Goal: Information Seeking & Learning: Learn about a topic

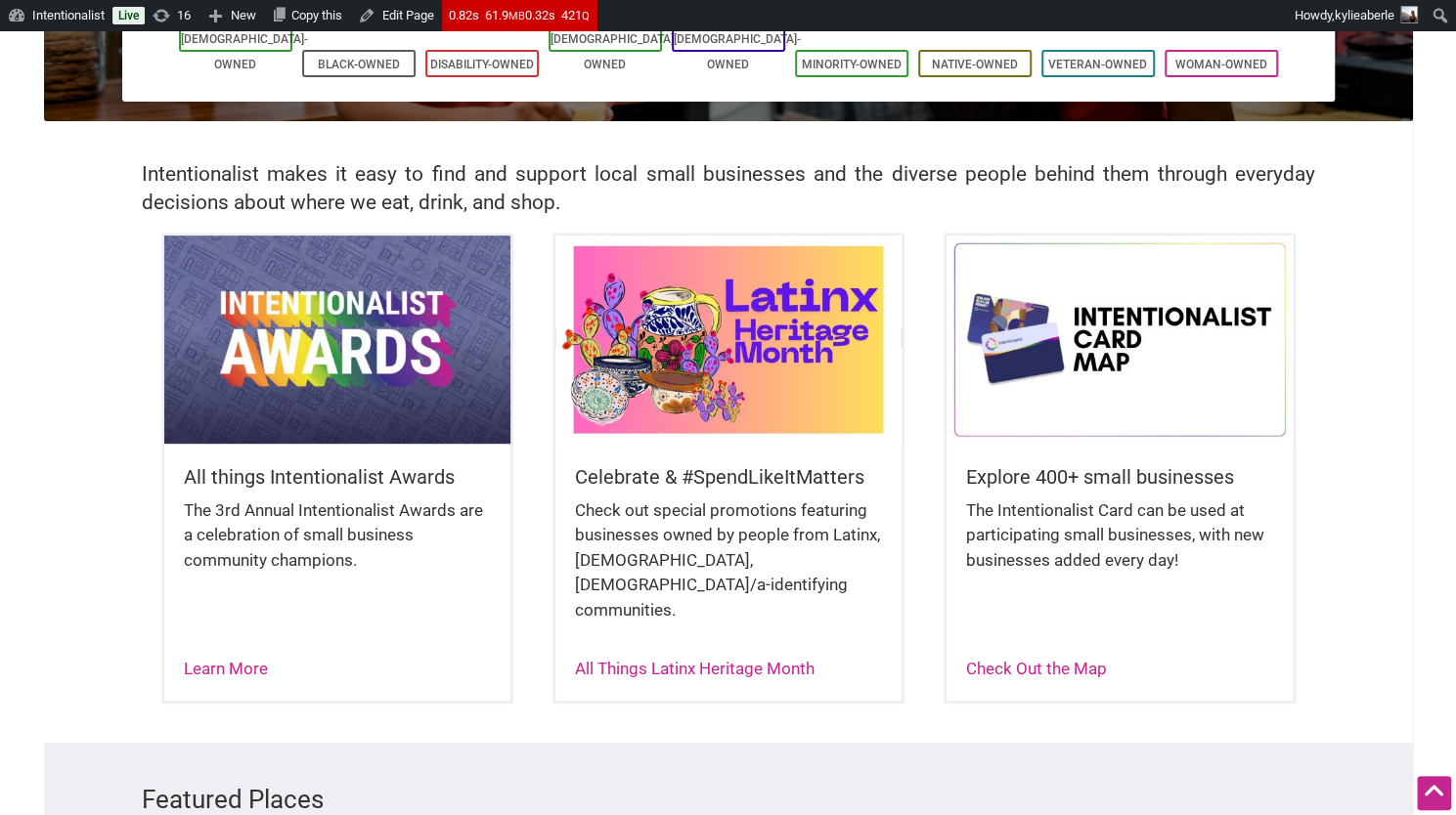
scroll to position [347, 0]
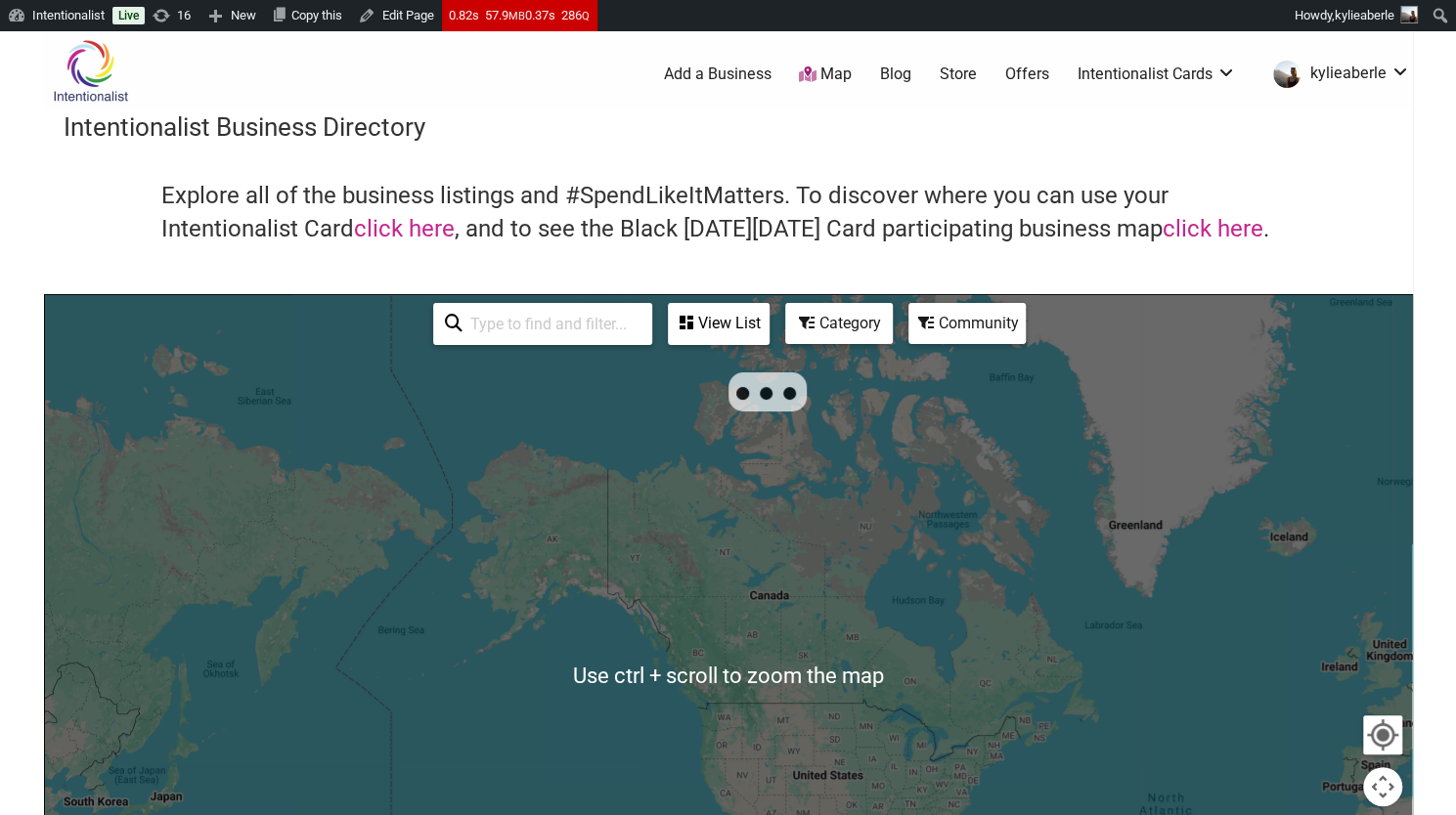
scroll to position [124, 0]
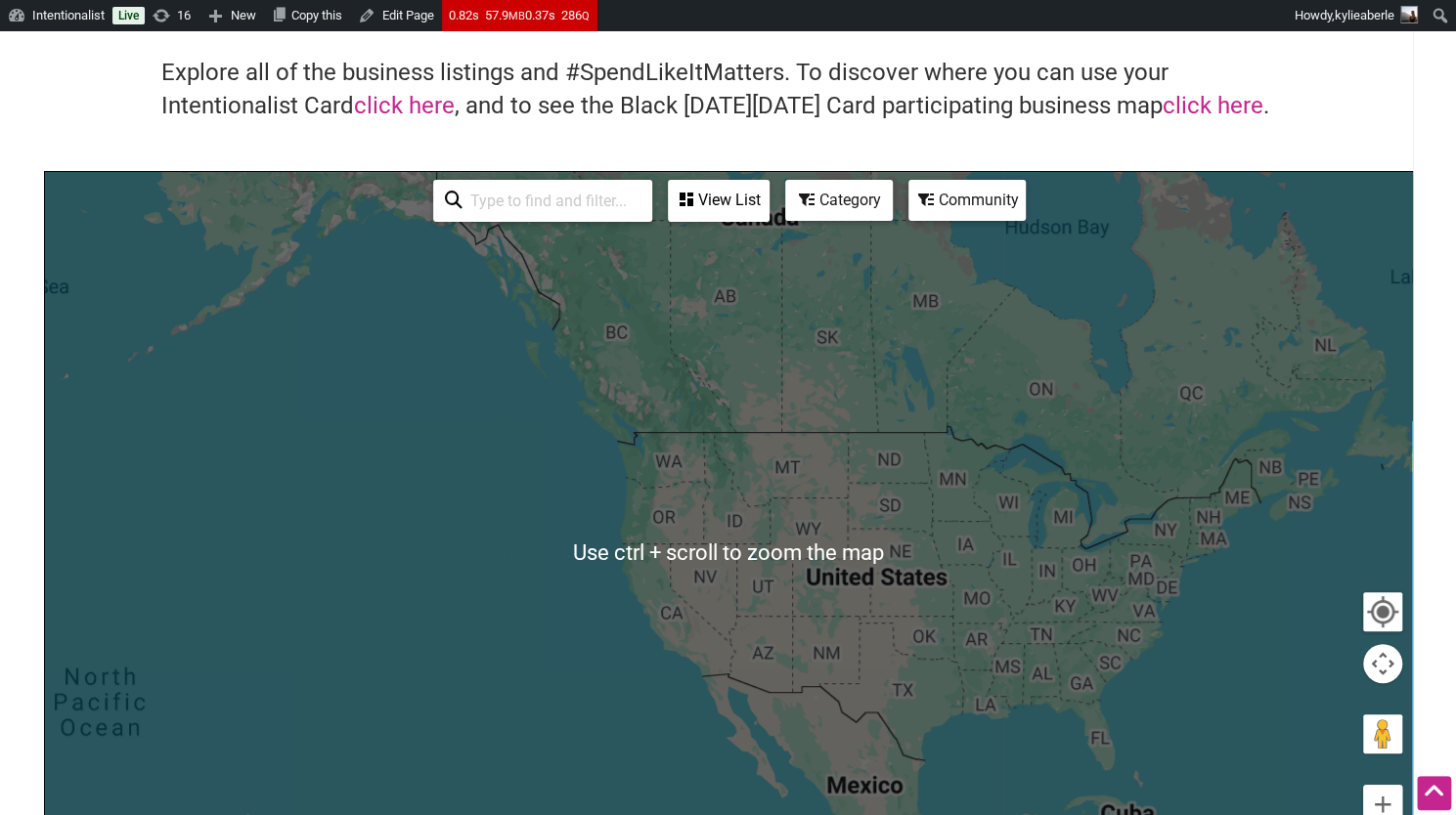
click at [739, 416] on div at bounding box center [728, 552] width 1367 height 760
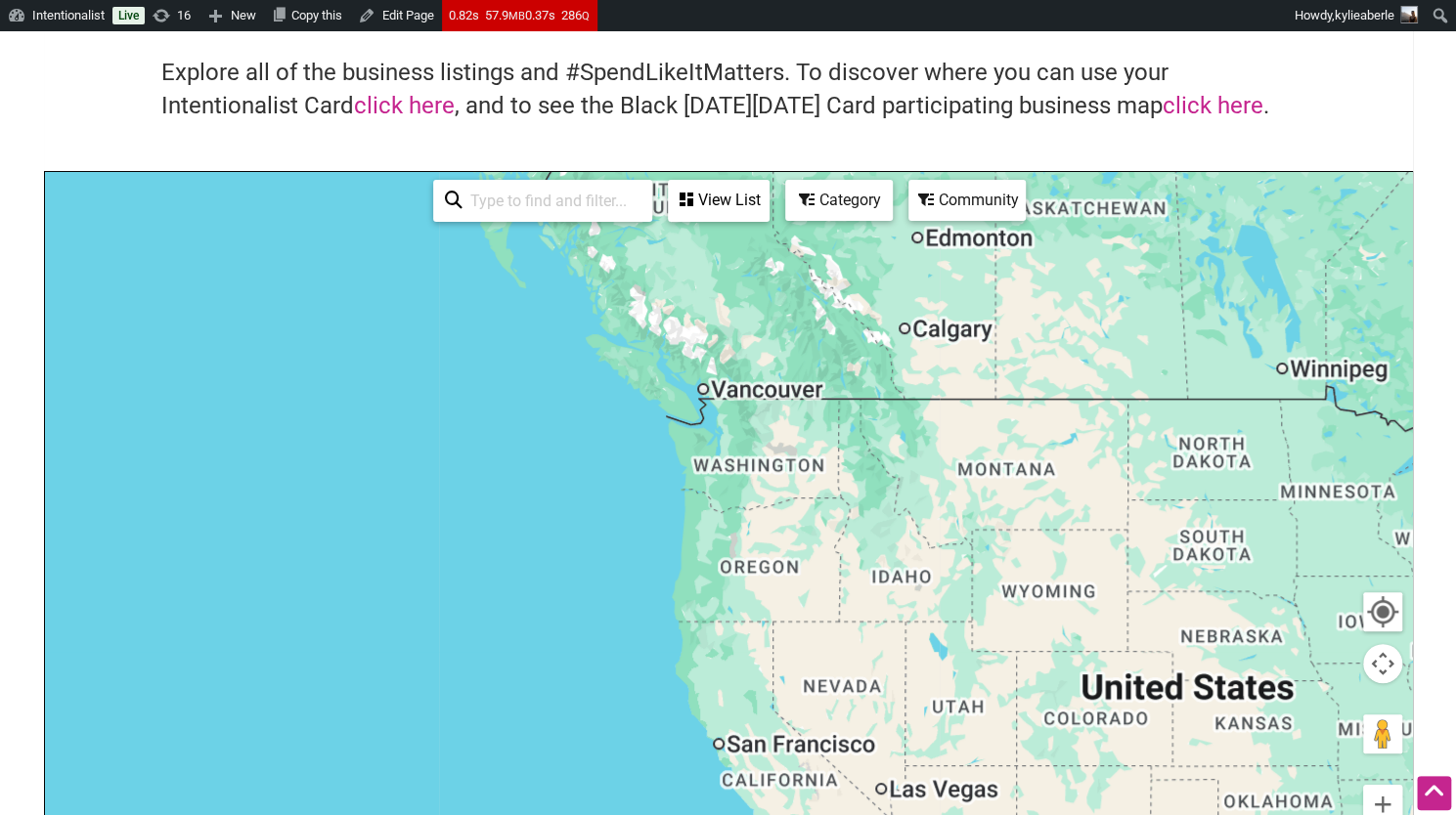
click at [522, 202] on input "search" at bounding box center [551, 201] width 178 height 38
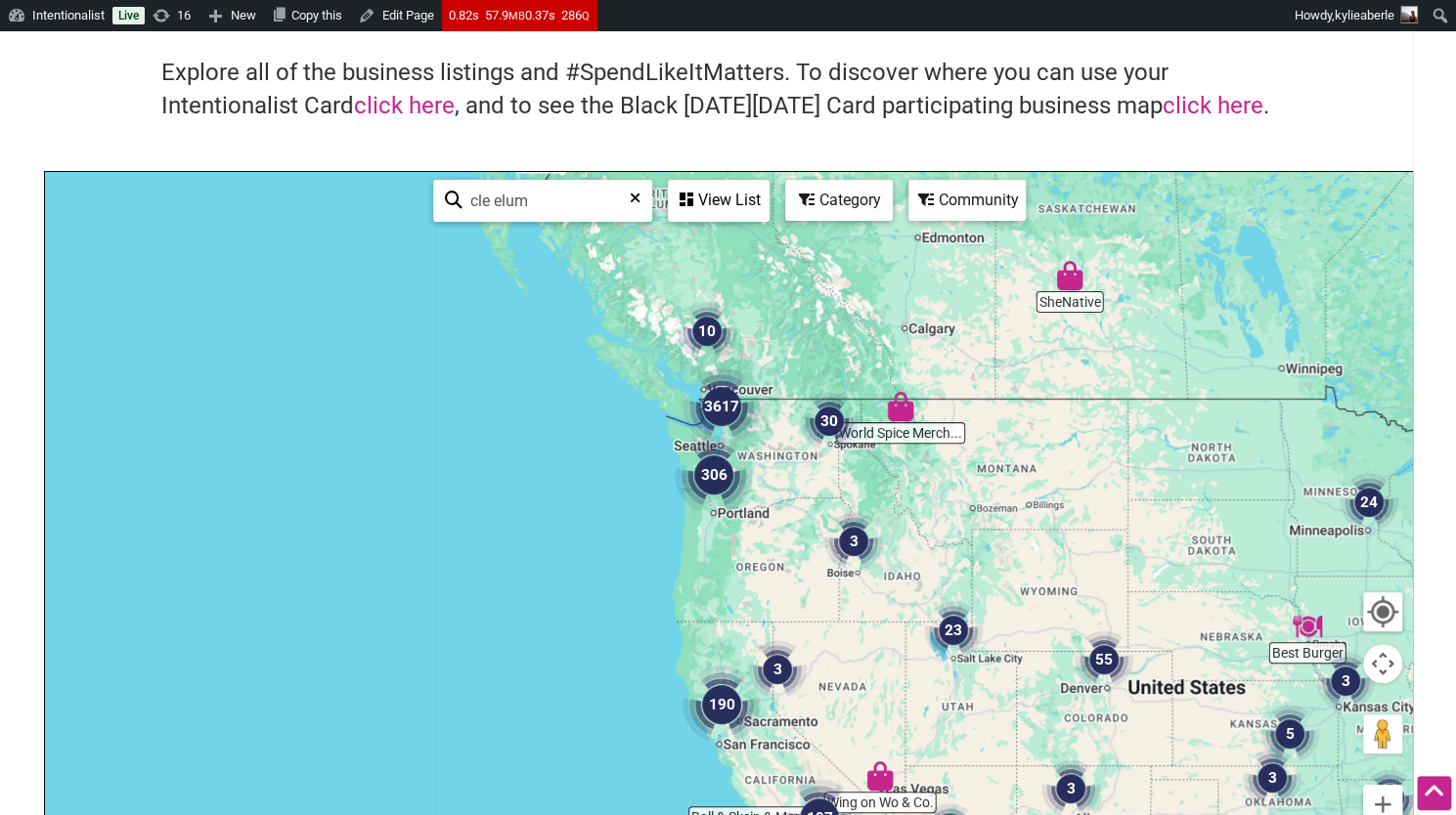
type input "cle elum"
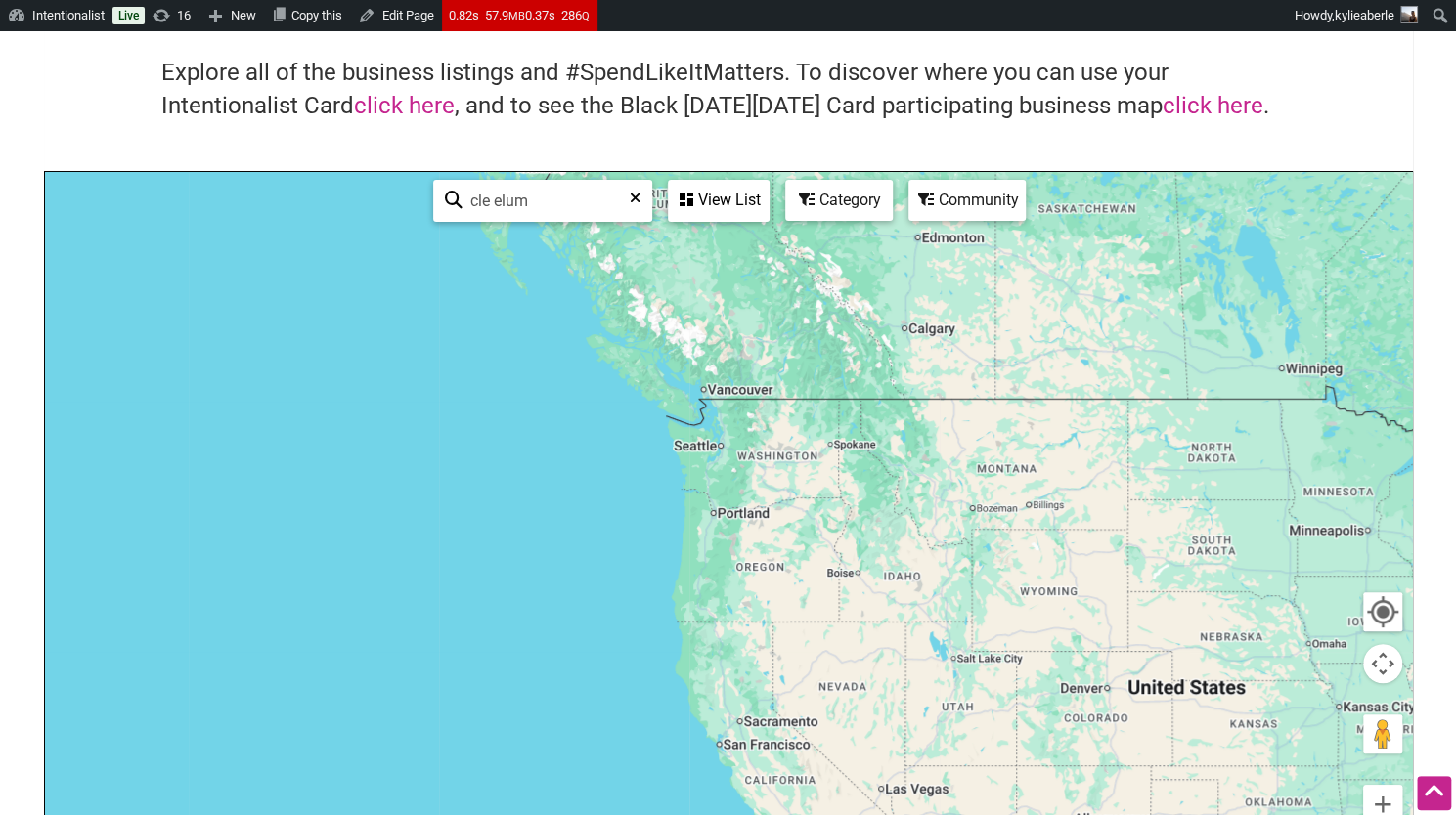
click at [714, 205] on div "View List" at bounding box center [719, 200] width 98 height 37
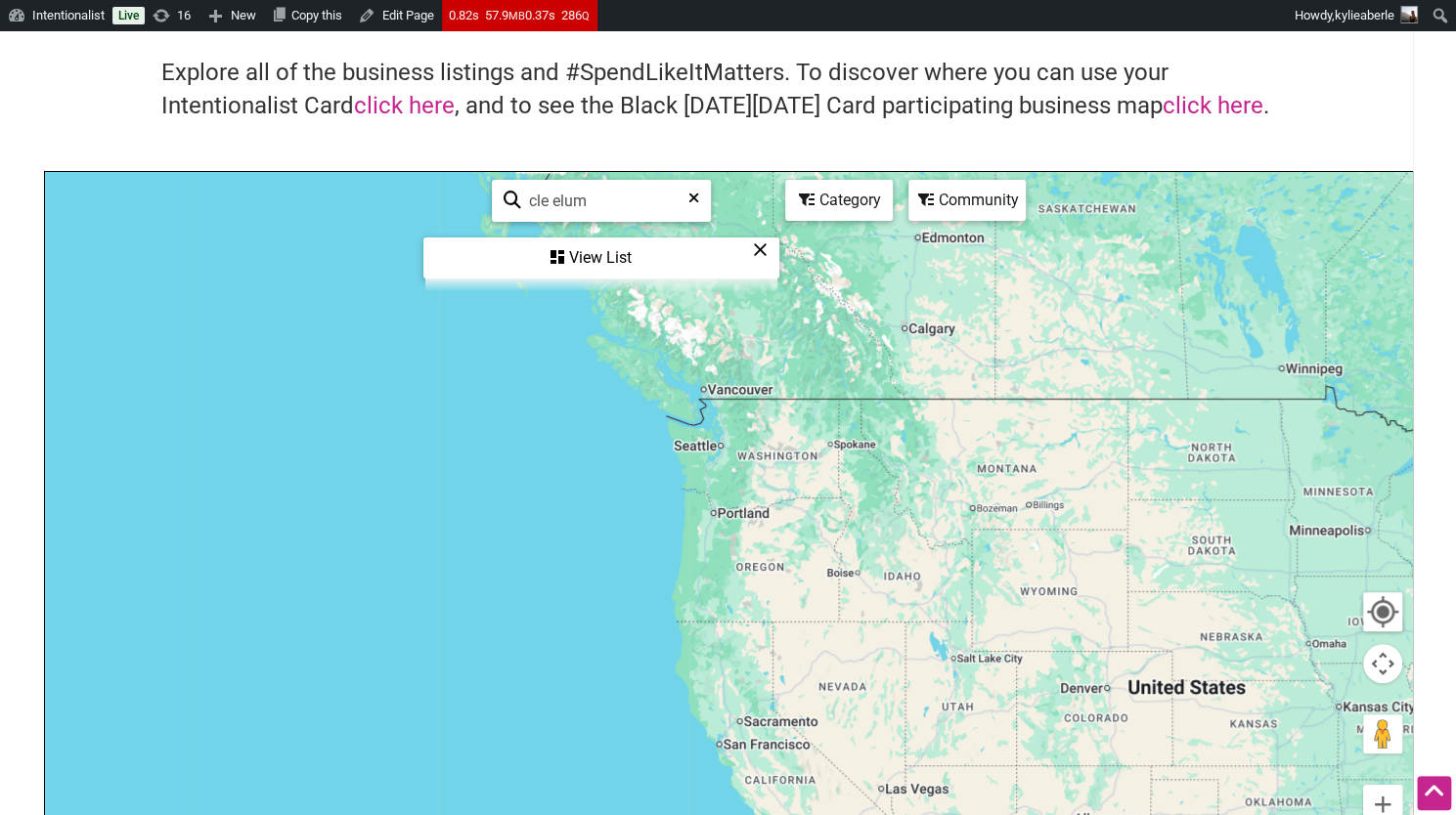
click at [651, 196] on input "cle elum" at bounding box center [610, 201] width 177 height 38
click at [595, 257] on div "View List" at bounding box center [601, 257] width 352 height 37
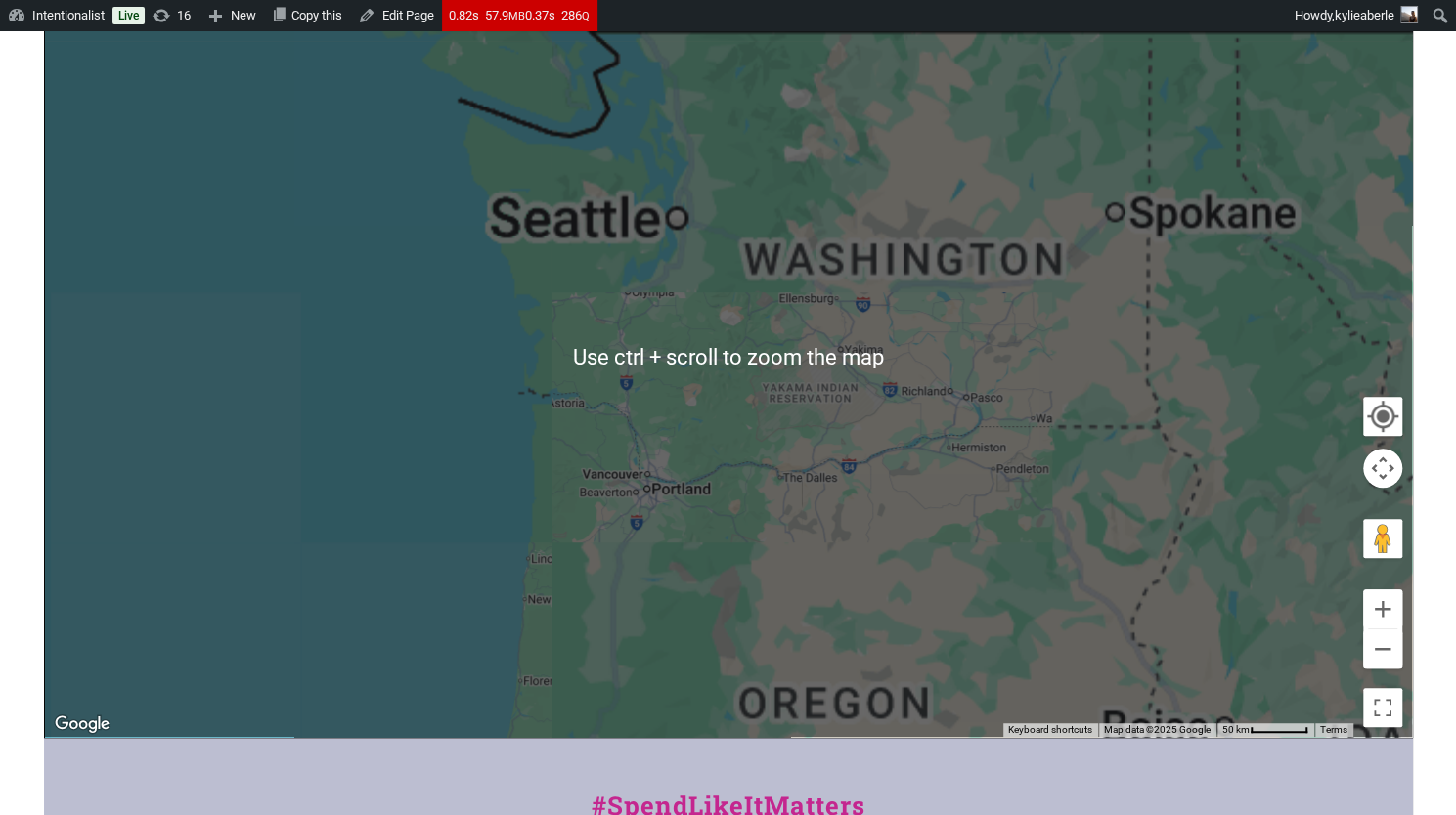
scroll to position [0, 0]
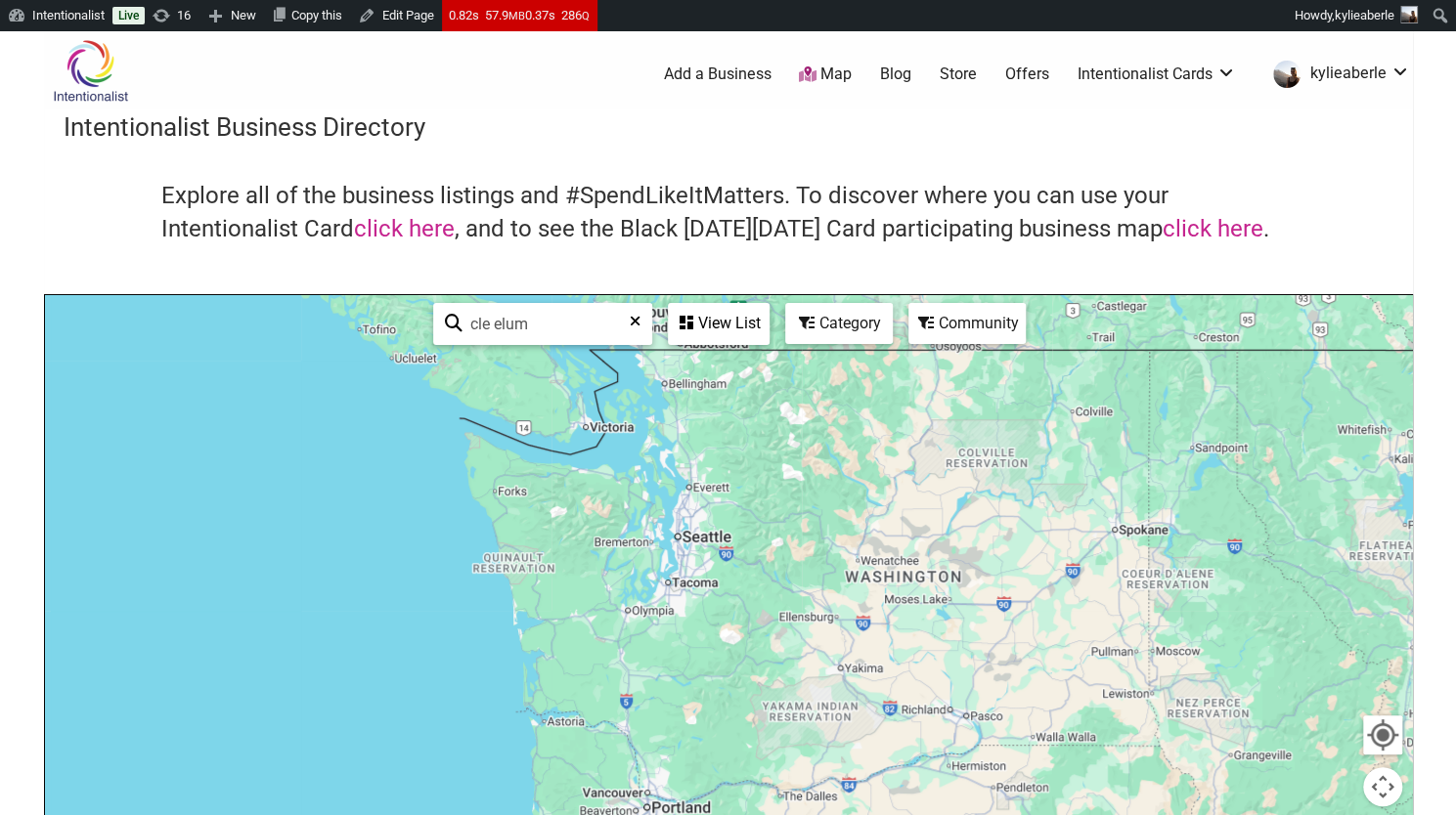
click at [963, 71] on link "Store" at bounding box center [958, 75] width 37 height 22
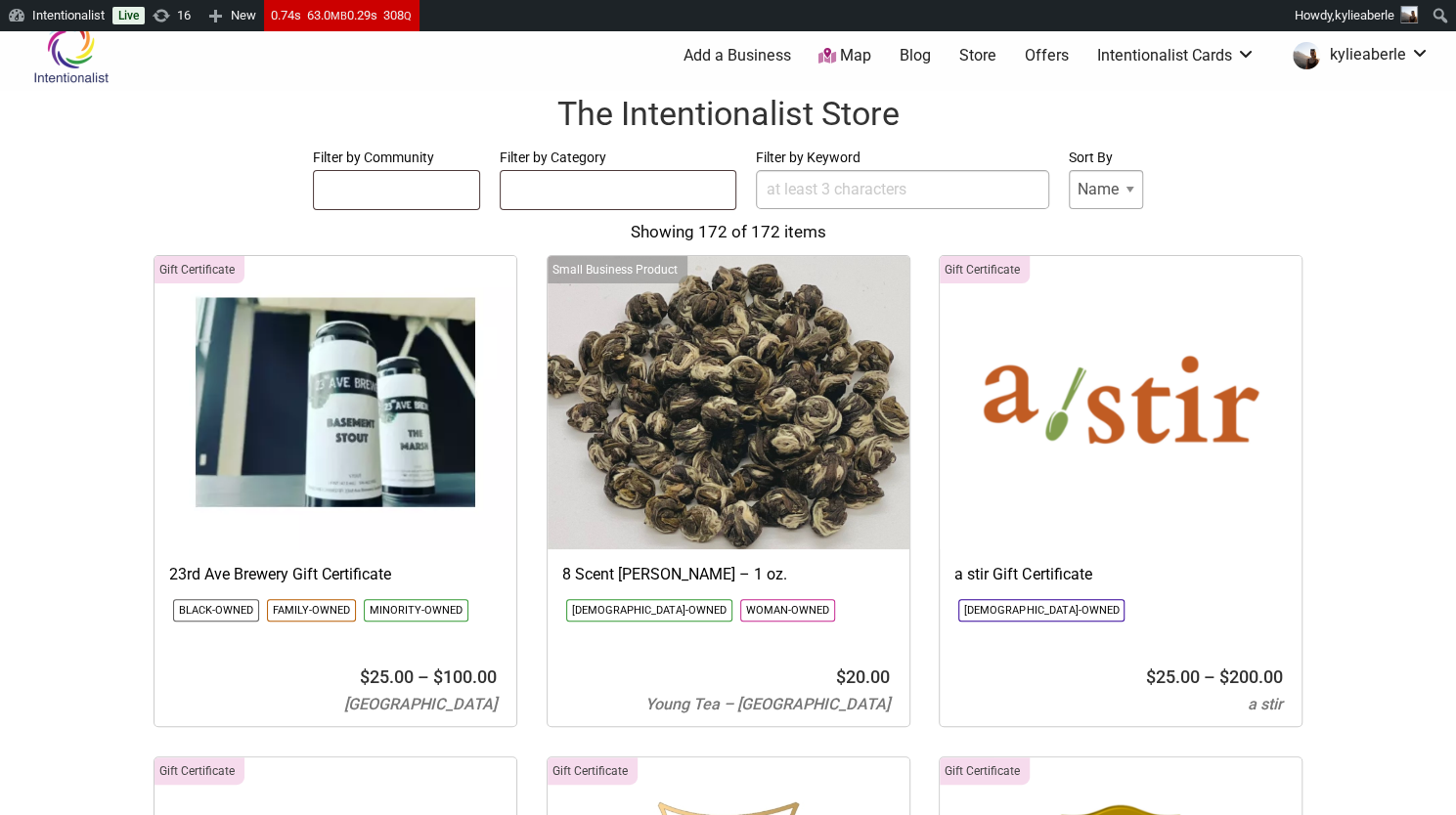
select select
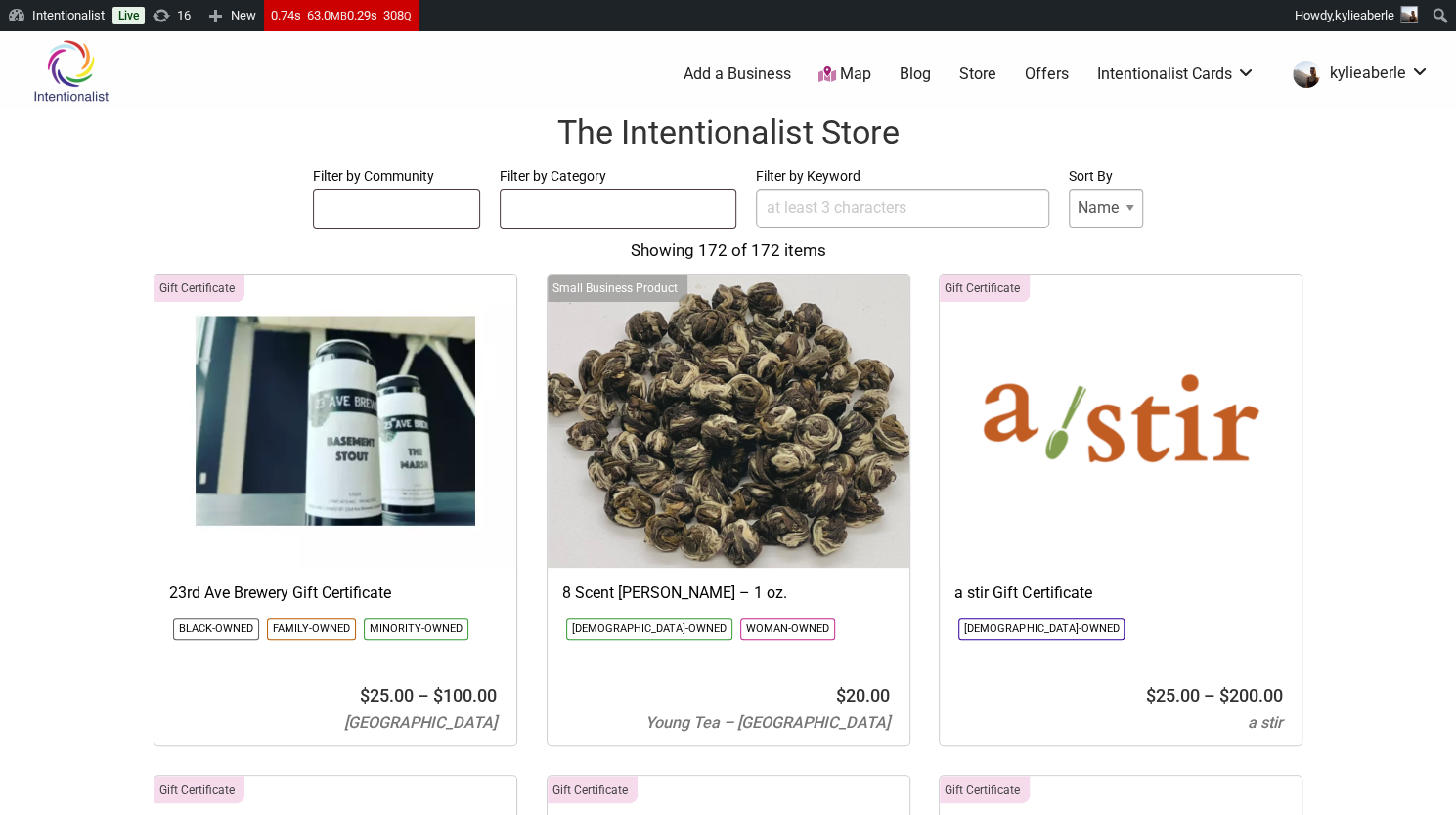
click at [760, 71] on link "Add a Business" at bounding box center [736, 75] width 108 height 22
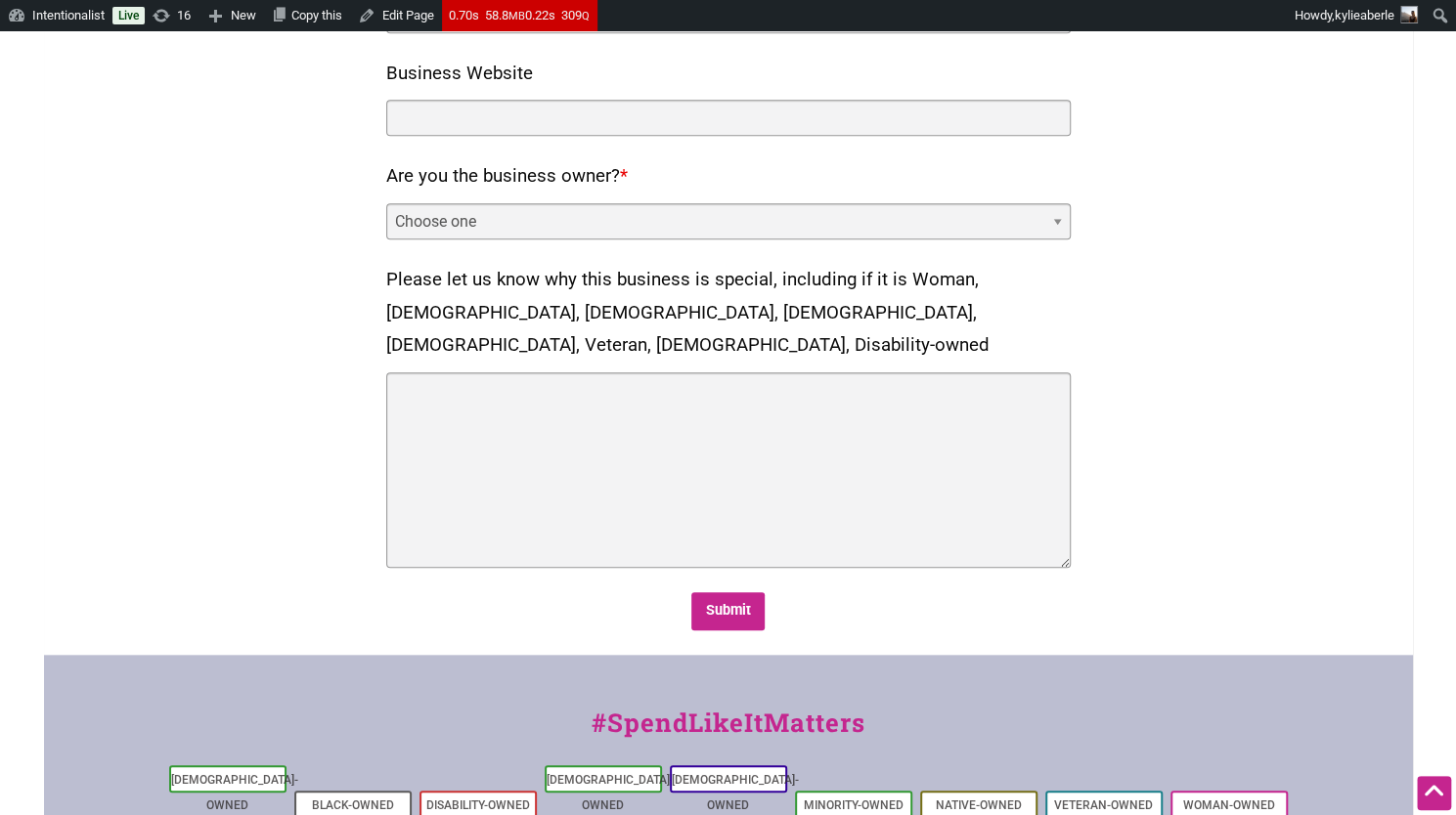
scroll to position [1068, 0]
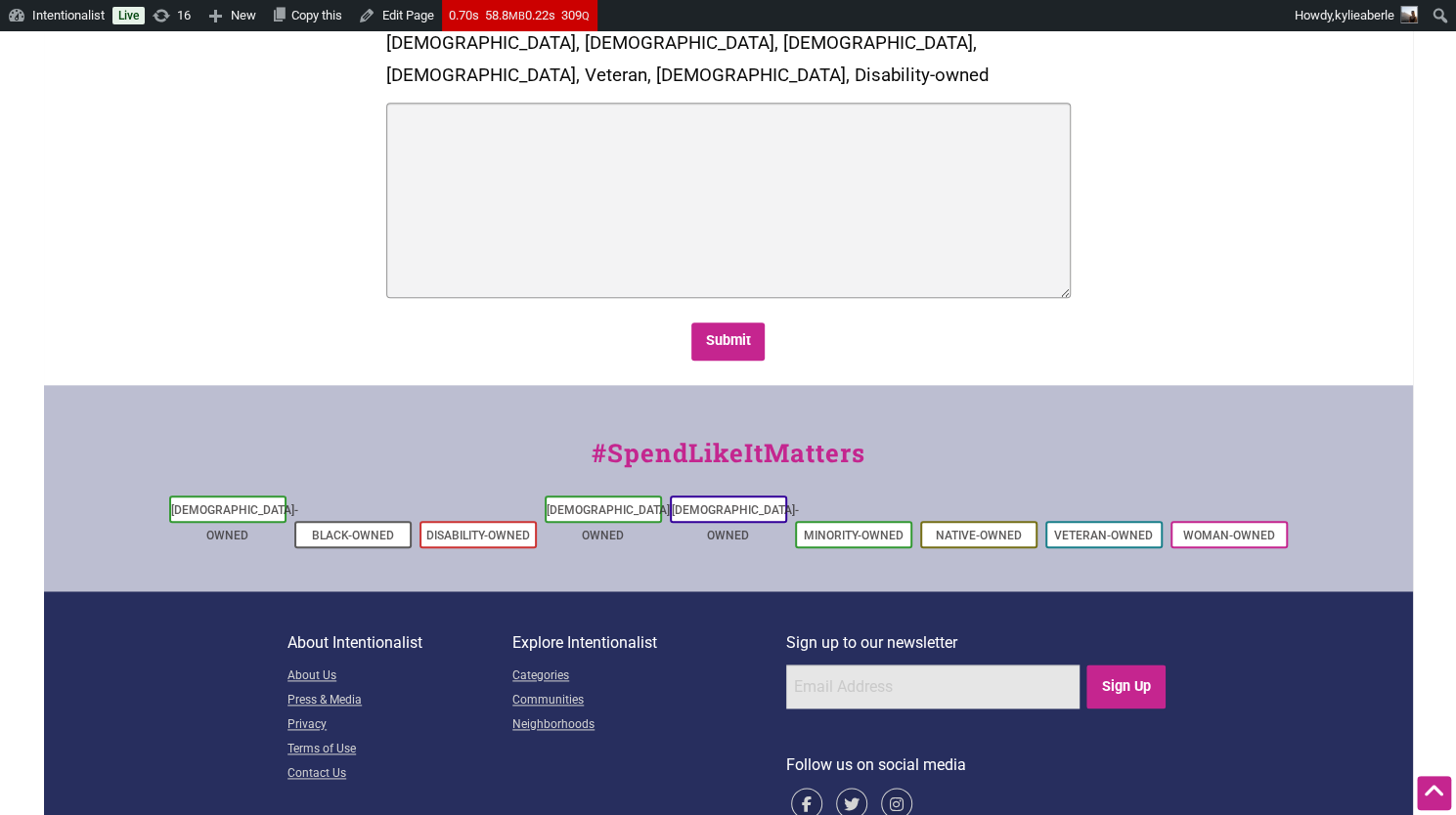
click at [950, 665] on input "email" at bounding box center [933, 686] width 293 height 44
click at [981, 631] on p "Sign up to our newsletter" at bounding box center [978, 644] width 383 height 26
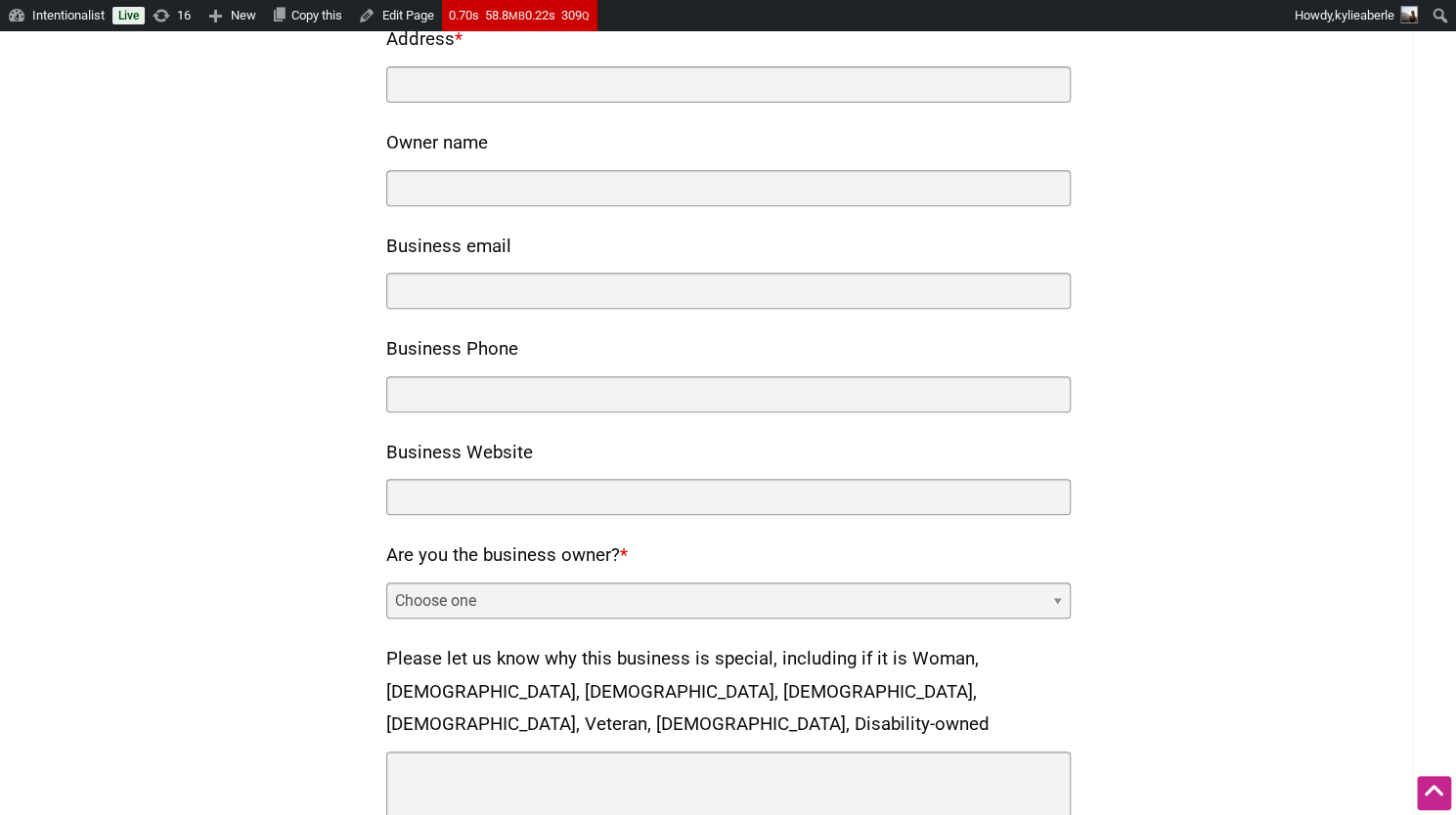
scroll to position [0, 0]
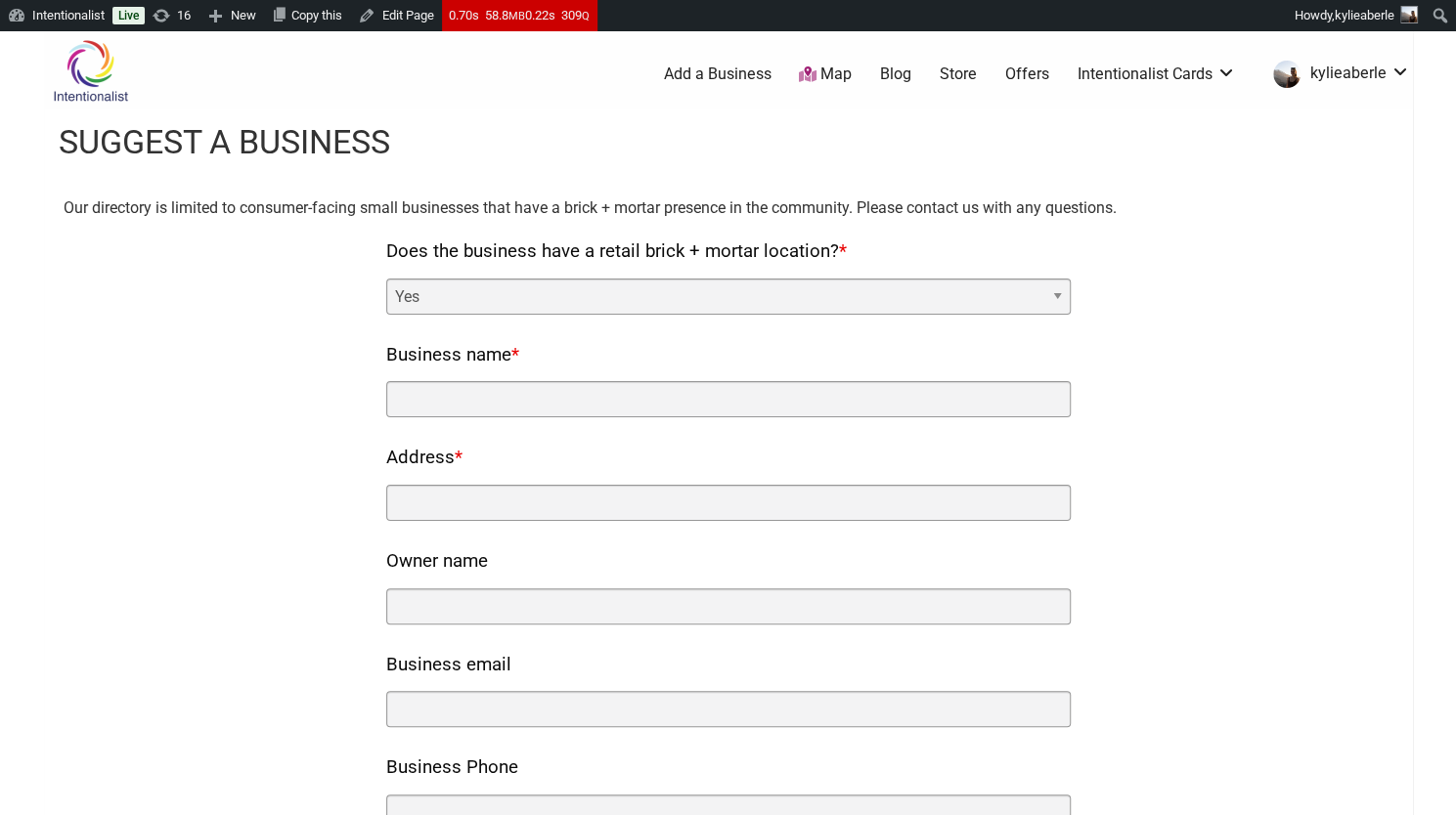
click at [732, 70] on link "Add a Business" at bounding box center [717, 75] width 108 height 22
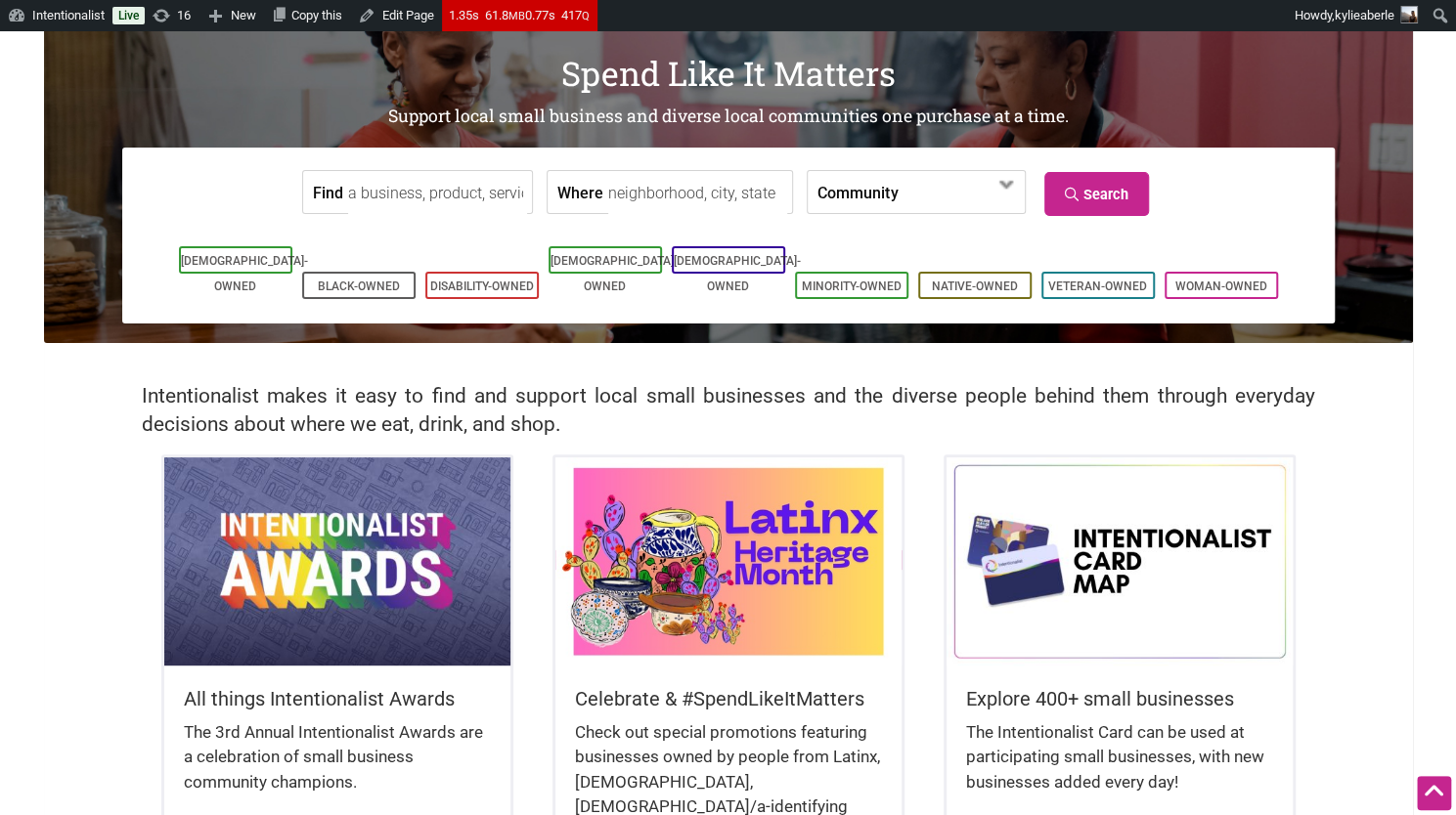
scroll to position [357, 0]
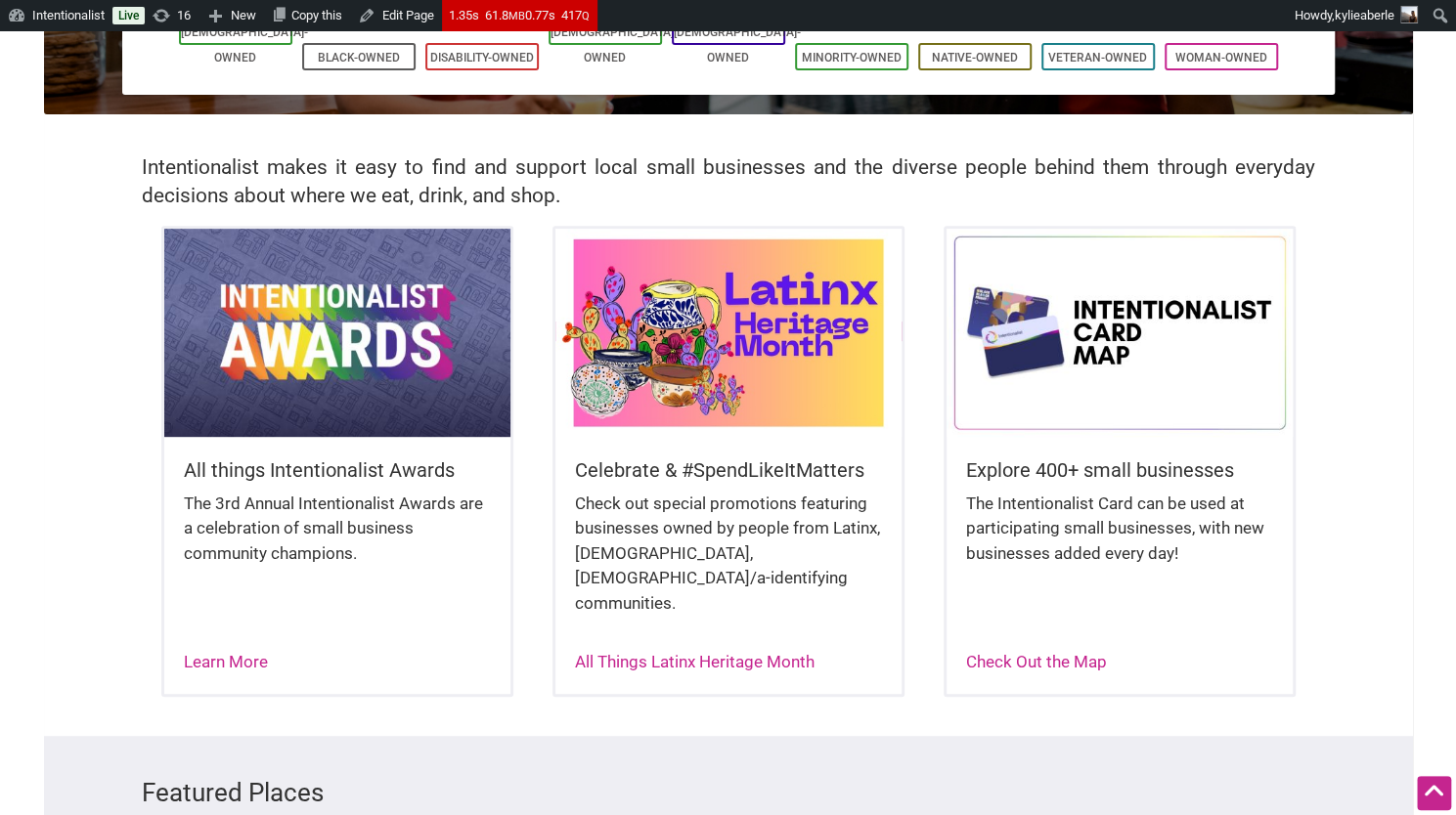
click at [670, 394] on img at bounding box center [728, 333] width 346 height 207
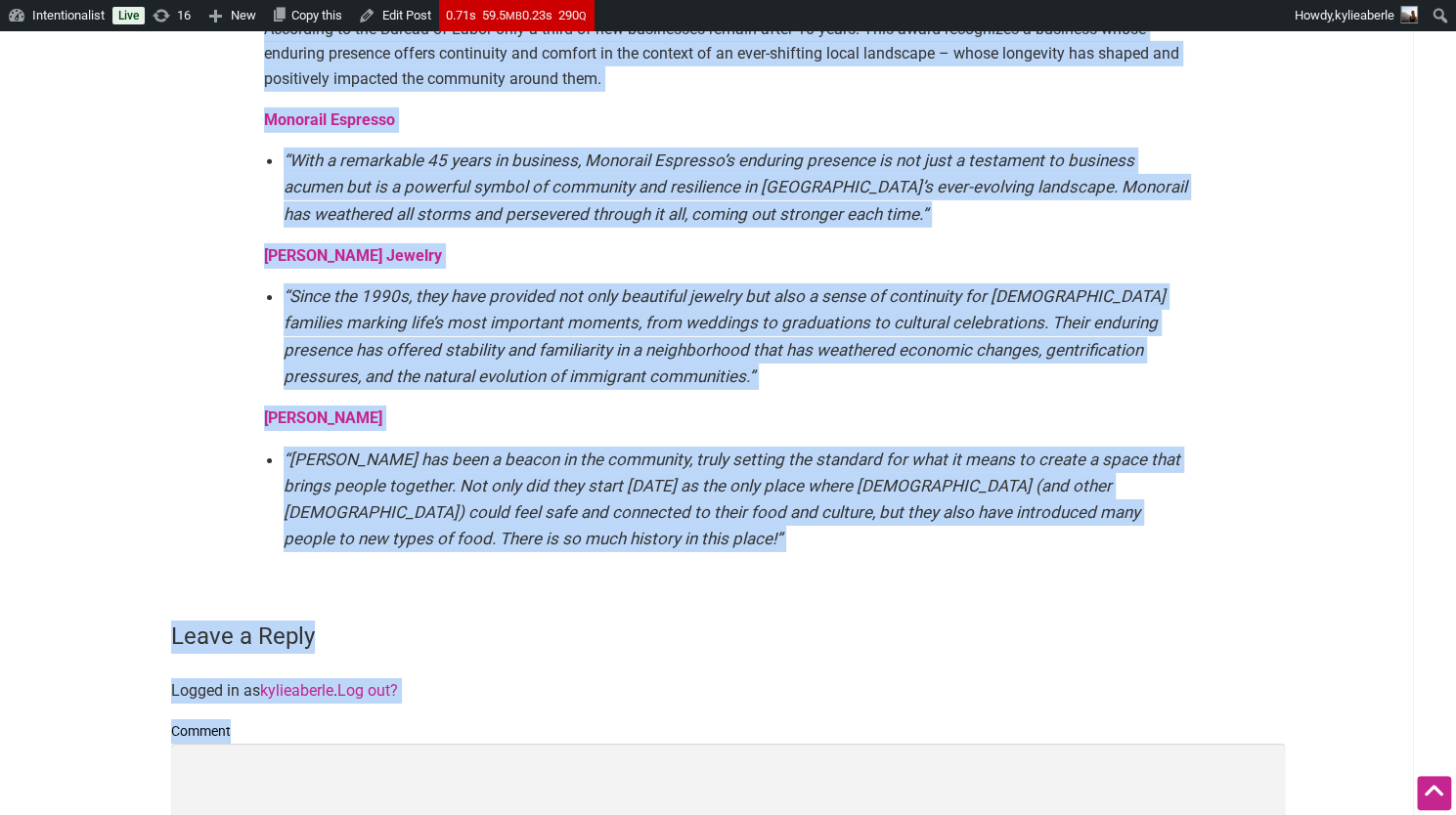
scroll to position [3692, 0]
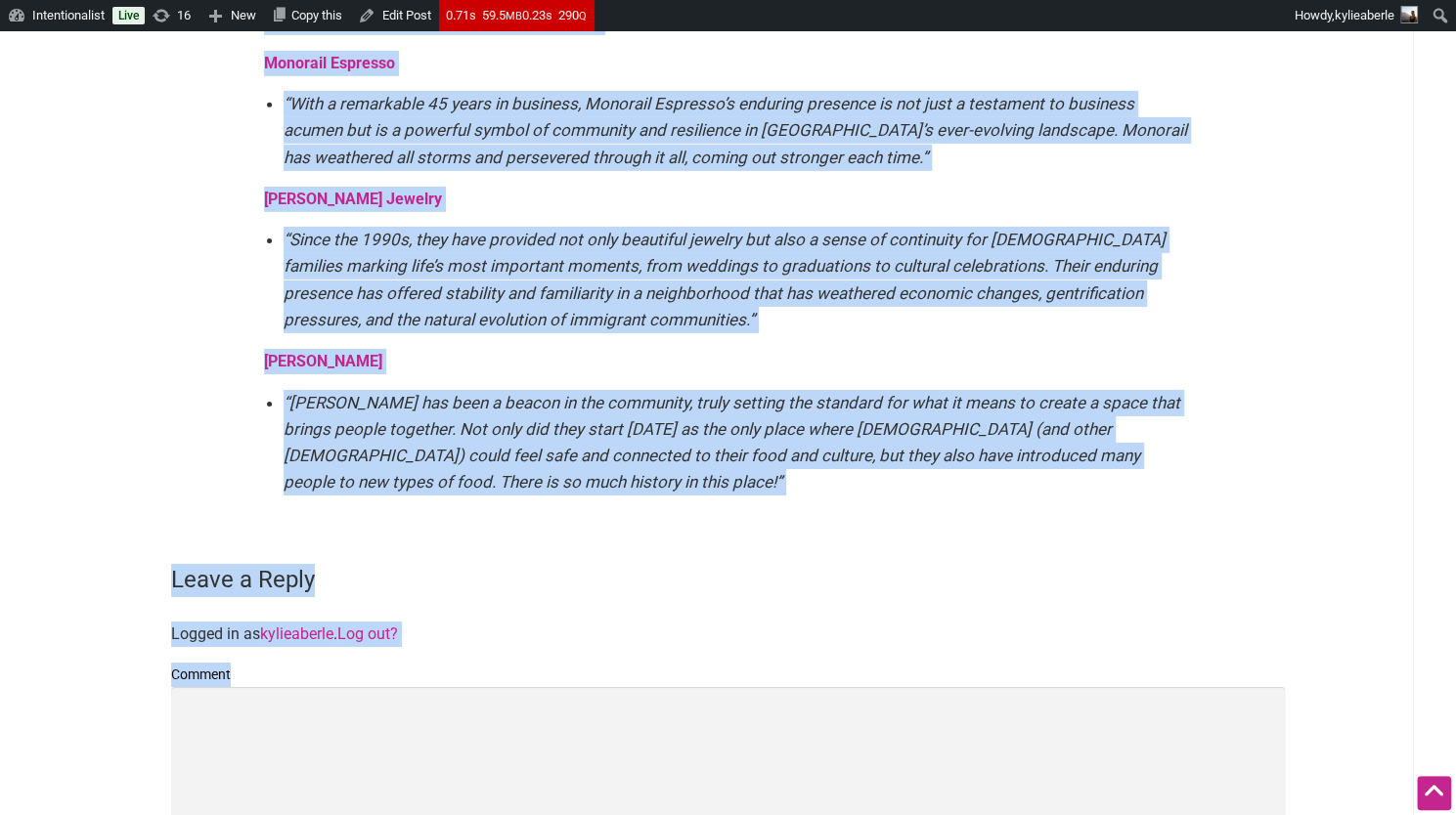
drag, startPoint x: 264, startPoint y: 205, endPoint x: 803, endPoint y: 446, distance: 590.4
copy div "Rookie of the Year Presented by Seattle Children’s Hospital Cheers to the new s…"
click at [567, 393] on em "“[PERSON_NAME] has been a beacon in the community, truly setting the standard f…" at bounding box center [732, 442] width 897 height 100
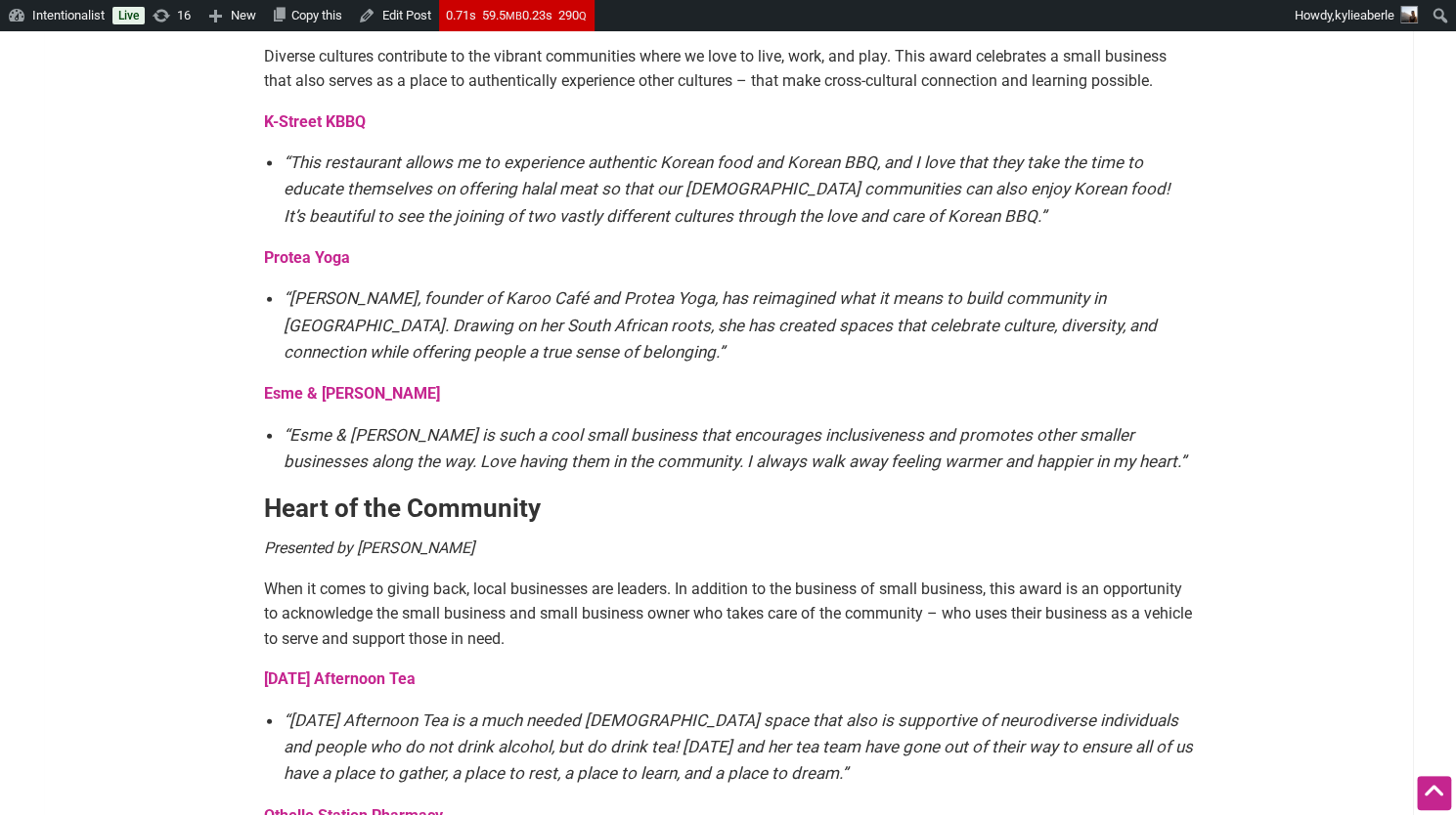
scroll to position [2420, 0]
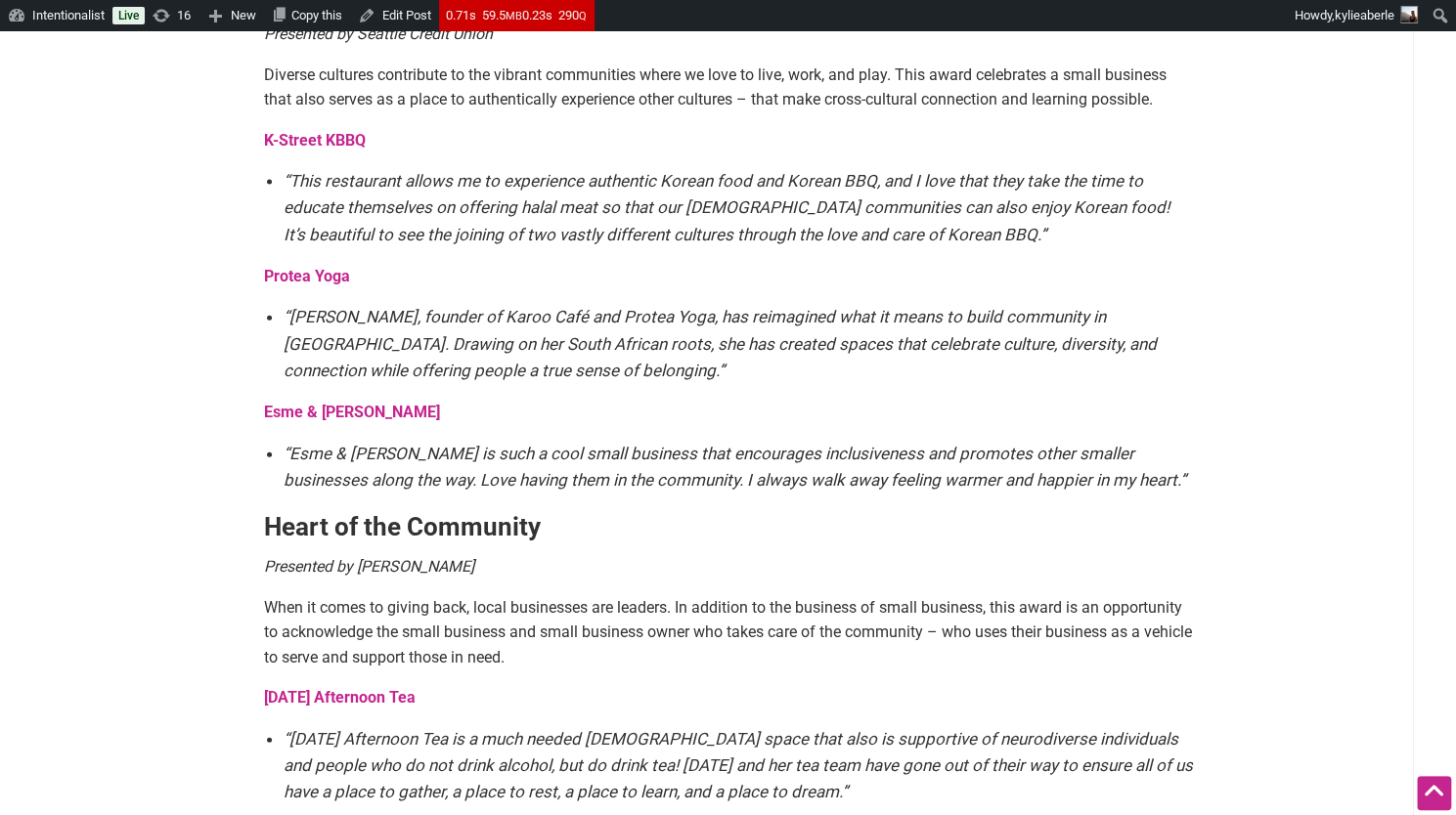
click at [315, 267] on strong "Protea Yoga" at bounding box center [307, 276] width 86 height 19
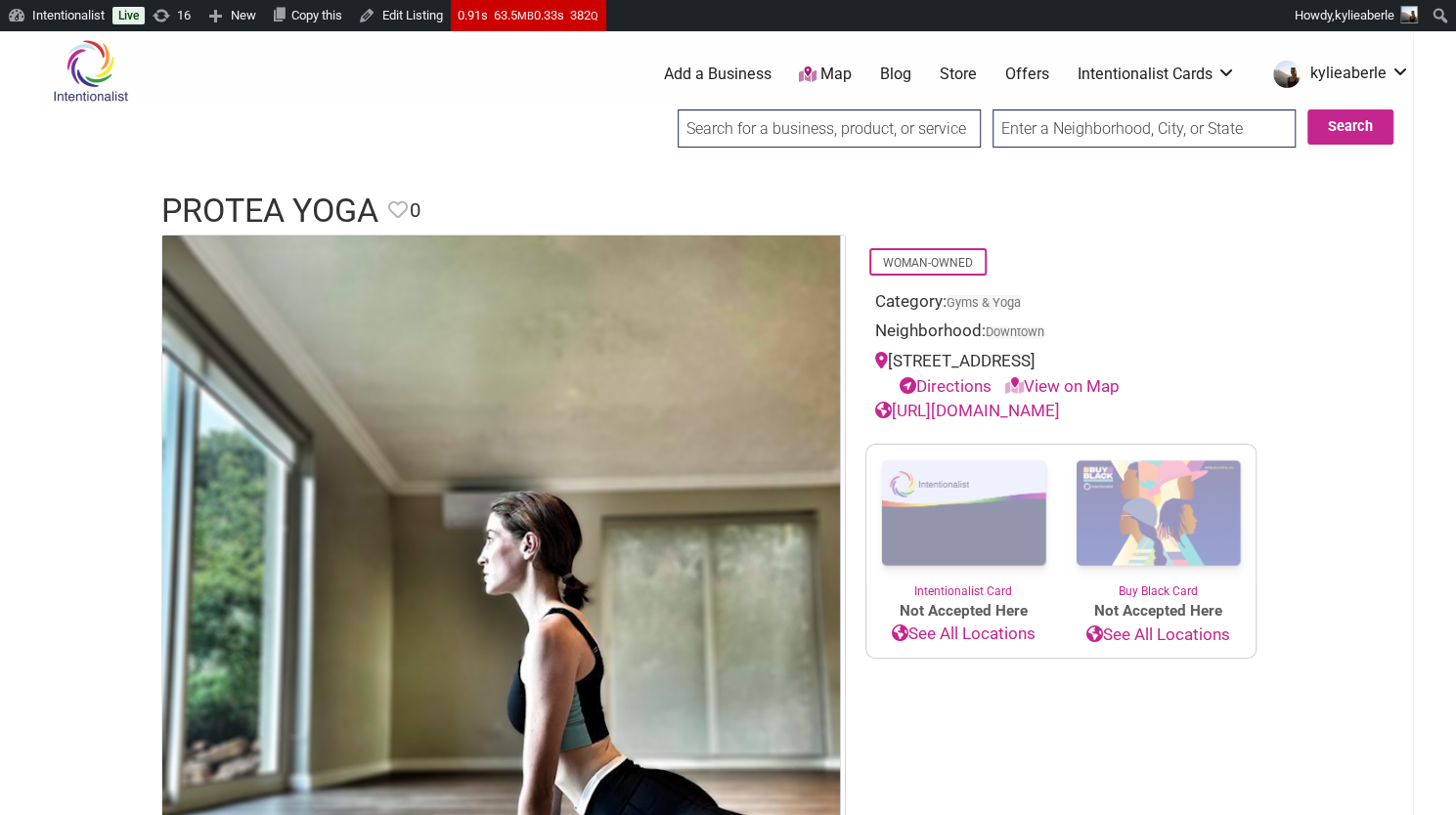
click at [956, 411] on link "https://protea.yoga" at bounding box center [967, 410] width 184 height 20
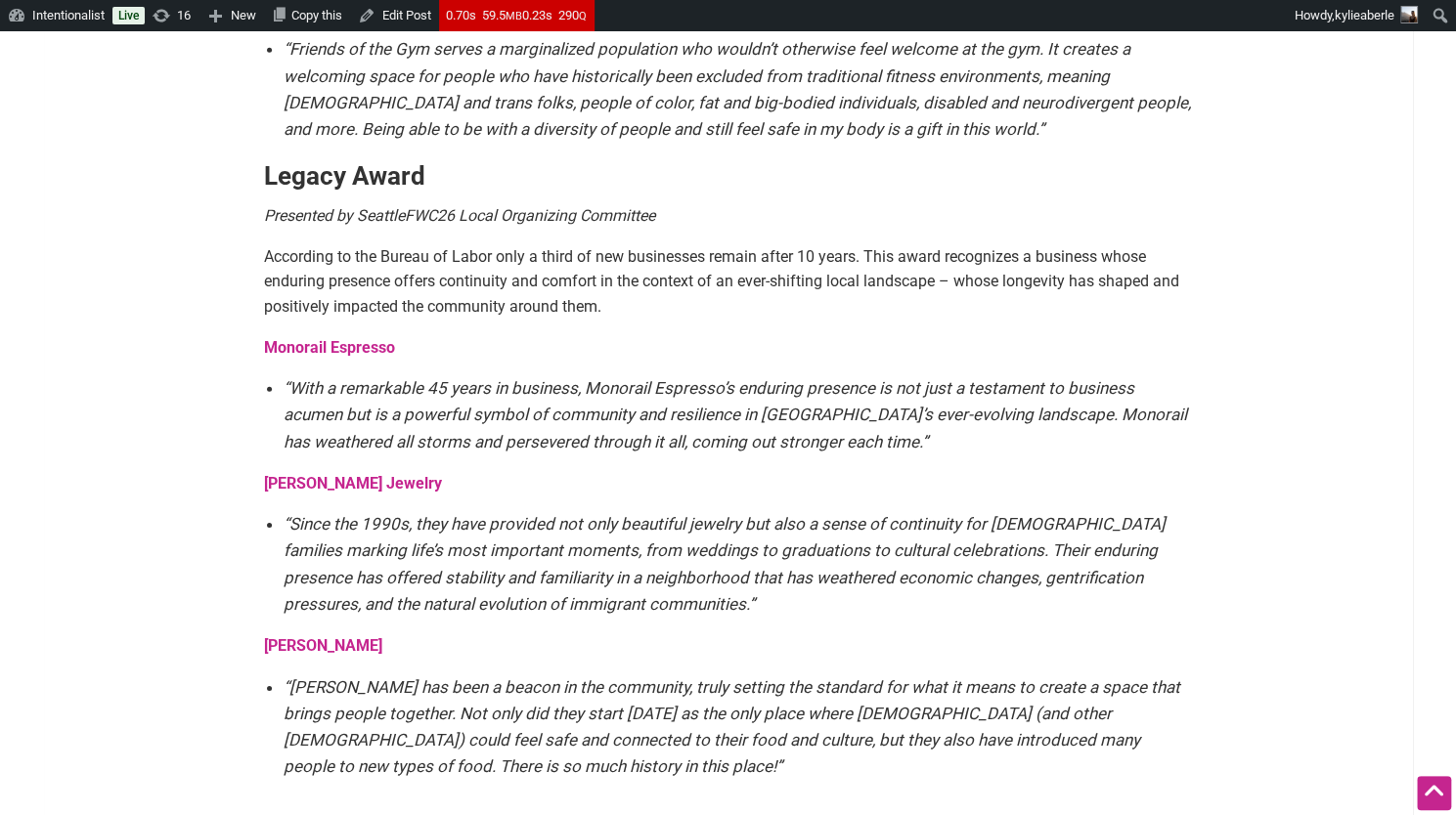
scroll to position [3443, 0]
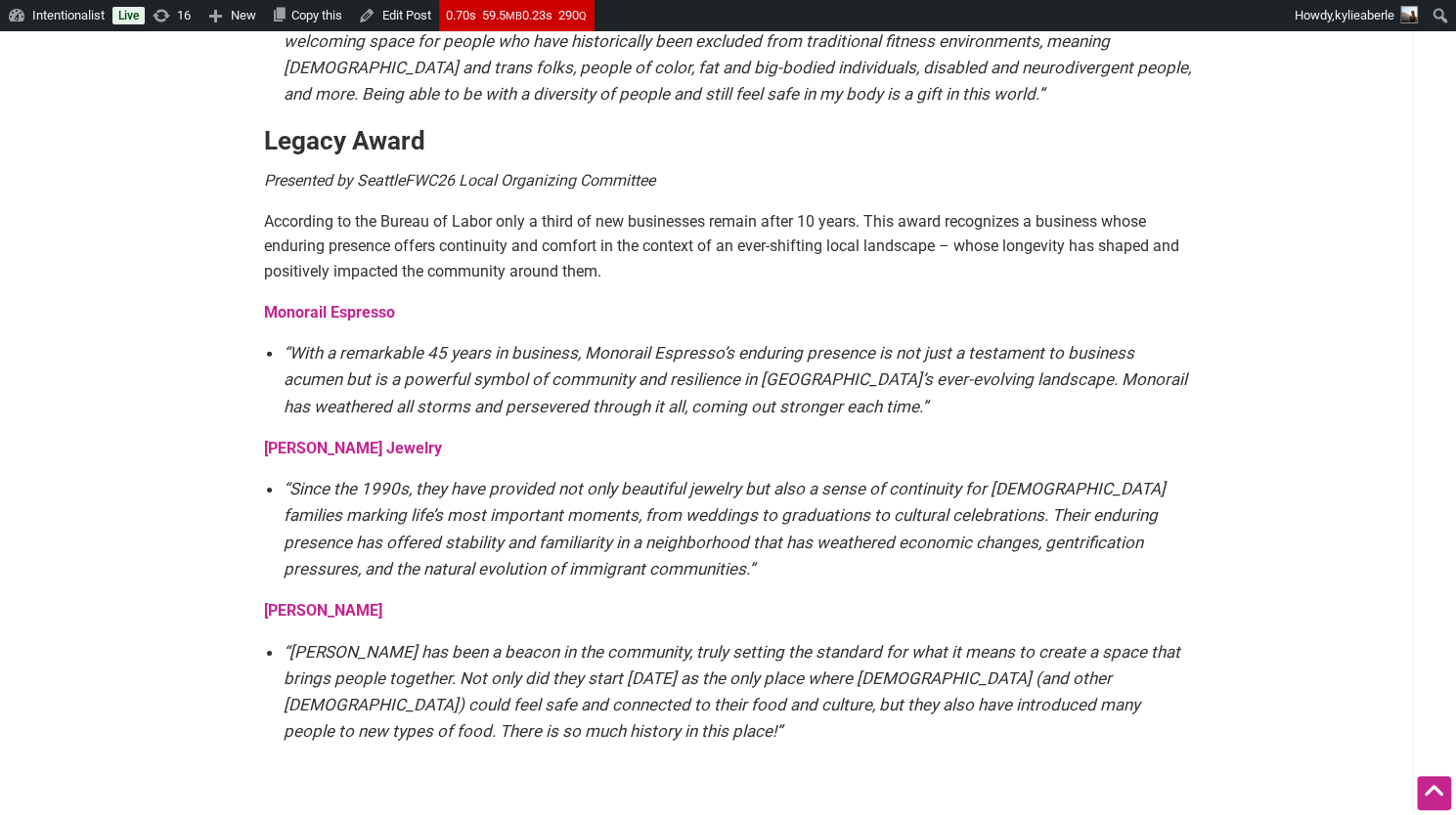
click at [315, 601] on strong "Salvadorean Bakery" at bounding box center [323, 610] width 119 height 19
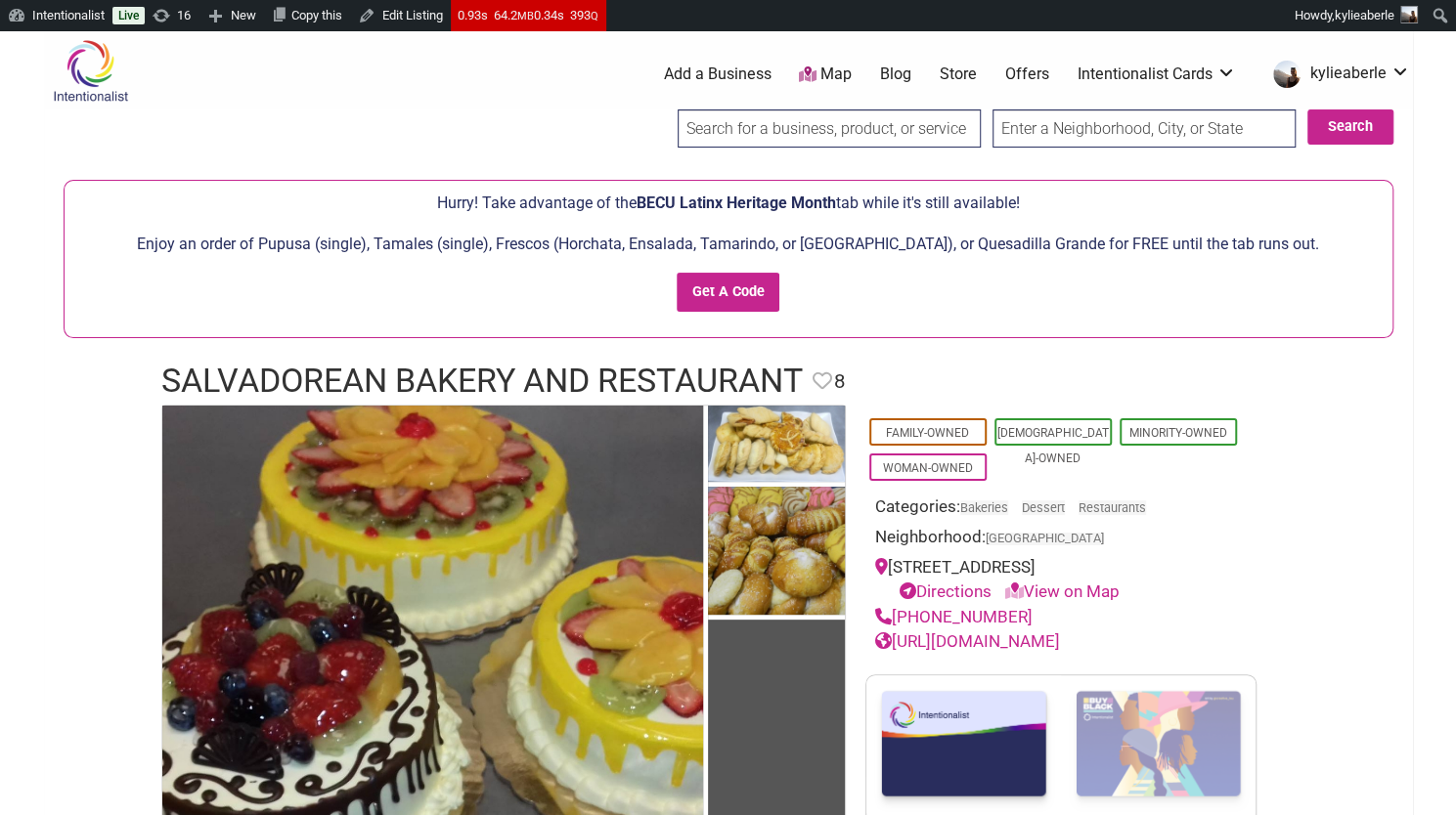
click at [1008, 637] on link "https://www.salvadoreanbakery.com/" at bounding box center [967, 642] width 184 height 20
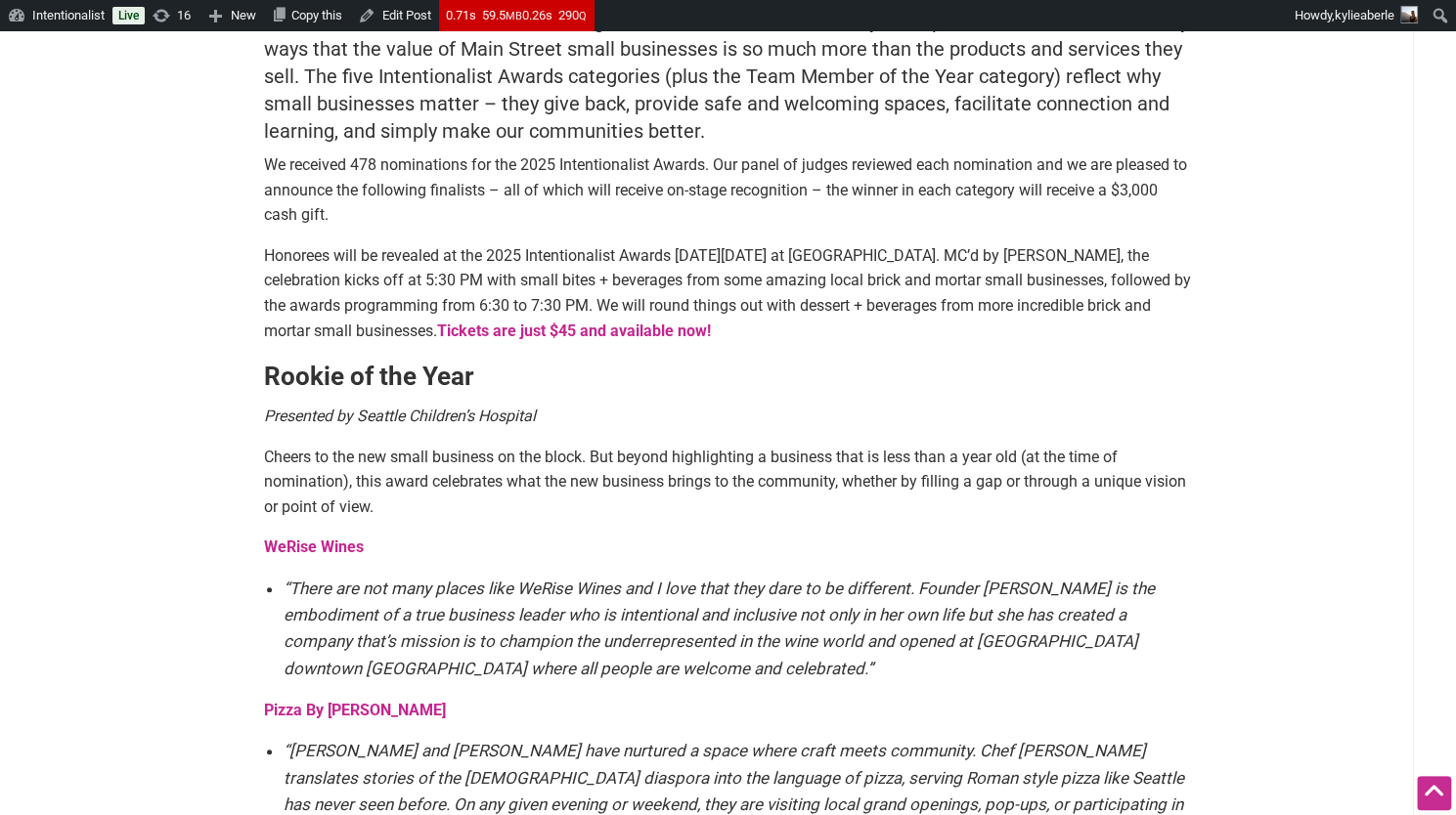
scroll to position [766, 0]
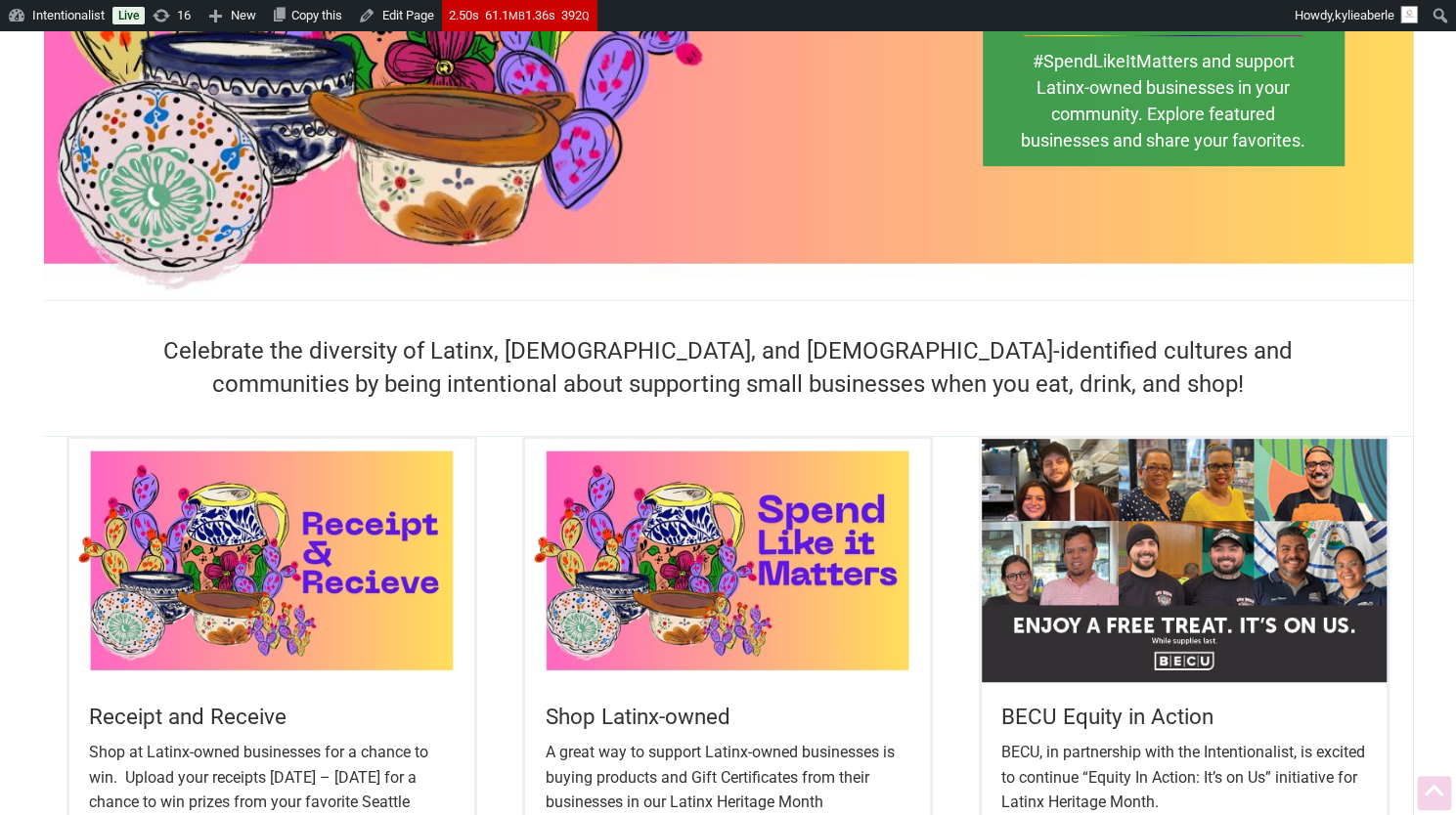
scroll to position [348, 0]
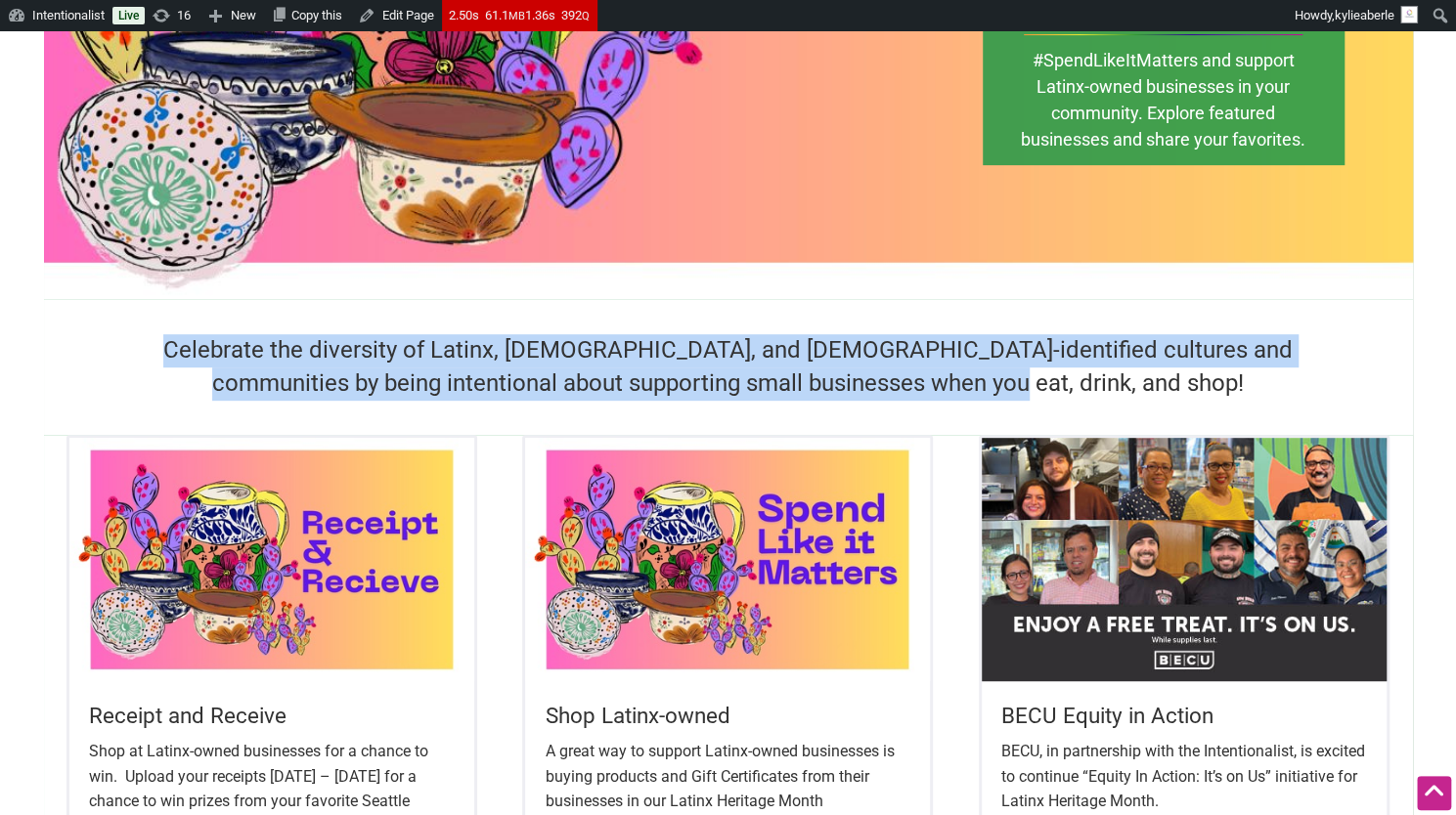
drag, startPoint x: 131, startPoint y: 355, endPoint x: 1240, endPoint y: 392, distance: 1109.6
click at [1240, 392] on h4 "Celebrate the diversity of Latinx, Hispanic, and Latino-identified cultures and…" at bounding box center [728, 368] width 1232 height 66
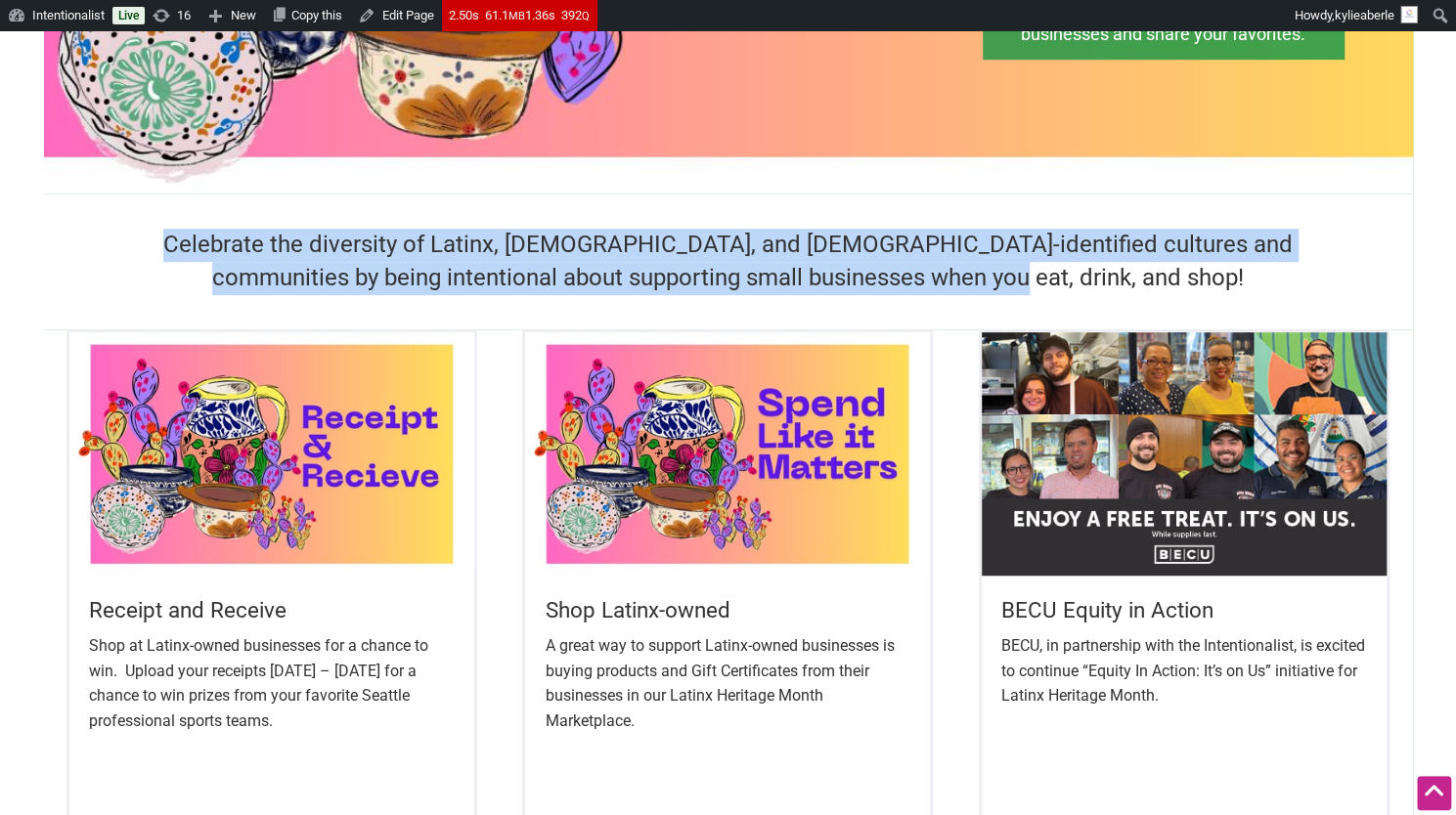
copy h4 "Celebrate the diversity of Latinx, Hispanic, and Latino-identified cultures and…"
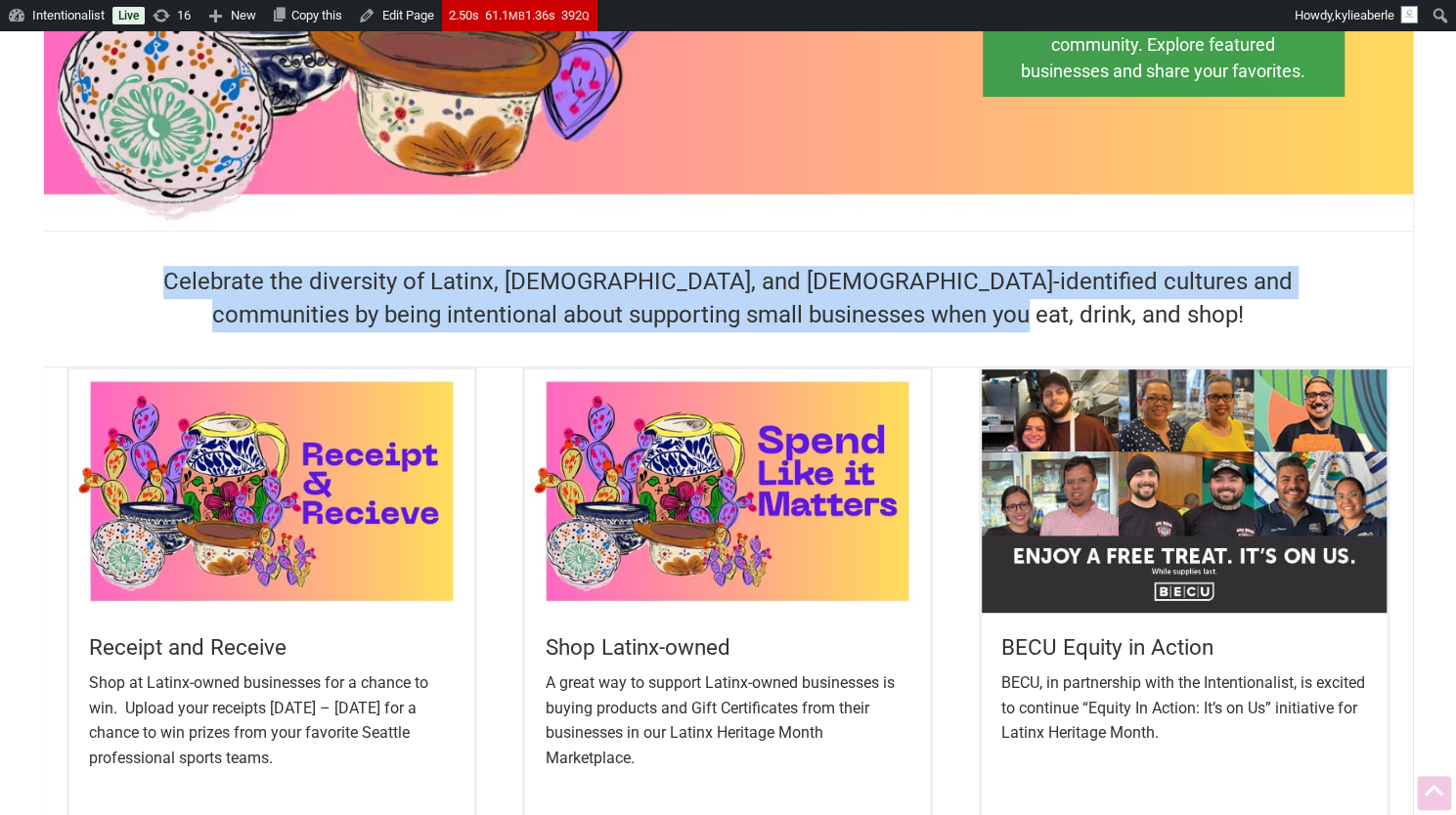
scroll to position [417, 0]
drag, startPoint x: 84, startPoint y: 647, endPoint x: 343, endPoint y: 752, distance: 279.5
click at [343, 752] on div "Receipt and Receive Shop at Latinx-owned businesses for a chance to win. Upload…" at bounding box center [272, 748] width 405 height 273
copy div "Receipt and Receive Shop at Latinx-owned businesses for a chance to win. Upload…"
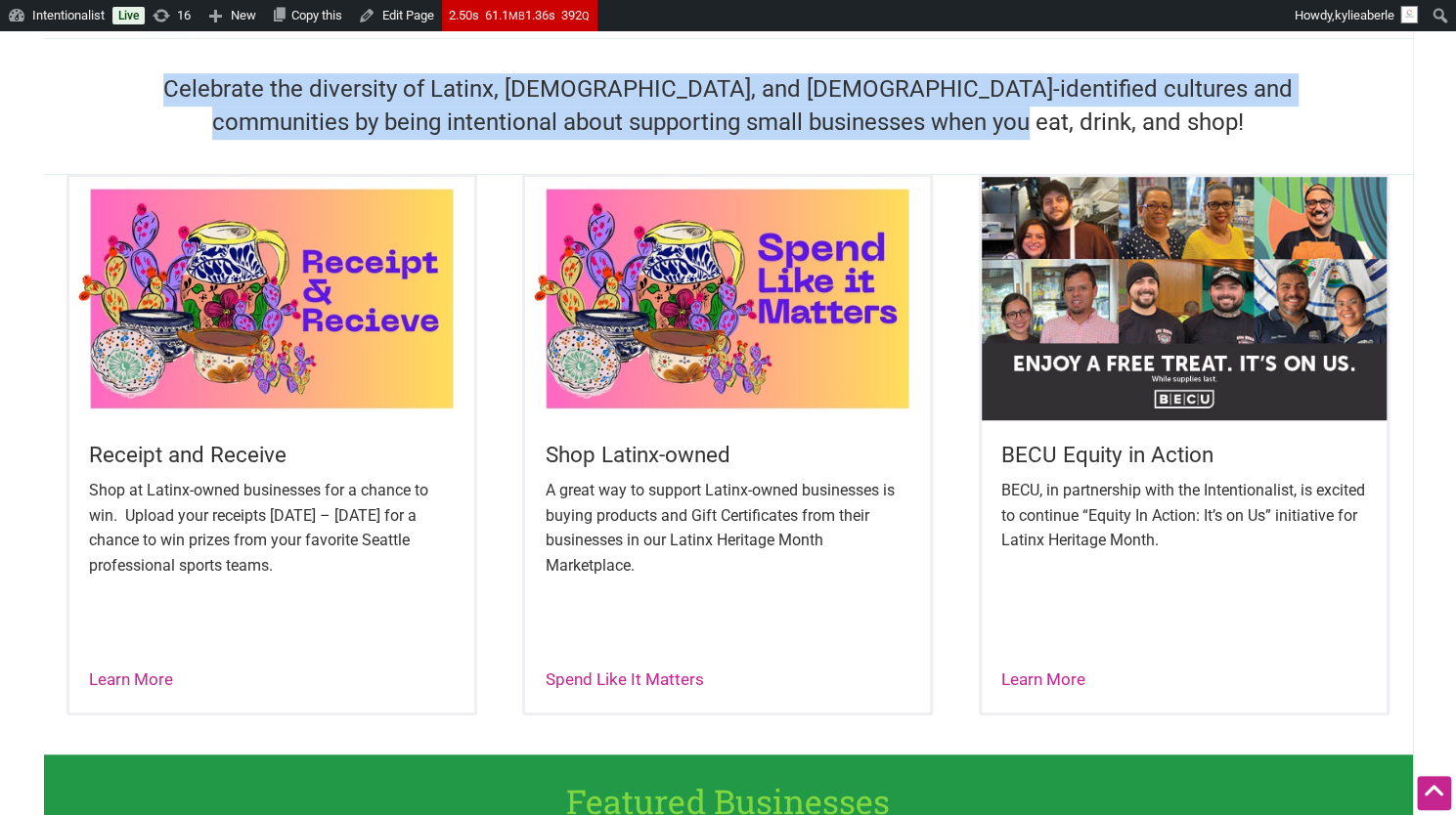
drag, startPoint x: 663, startPoint y: 568, endPoint x: 553, endPoint y: 452, distance: 159.9
click at [553, 452] on div "Shop Latinx-owned A great way to support Latinx-owned businesses is buying prod…" at bounding box center [728, 537] width 405 height 233
copy div "Shop Latinx-owned A great way to support Latinx-owned businesses is buying prod…"
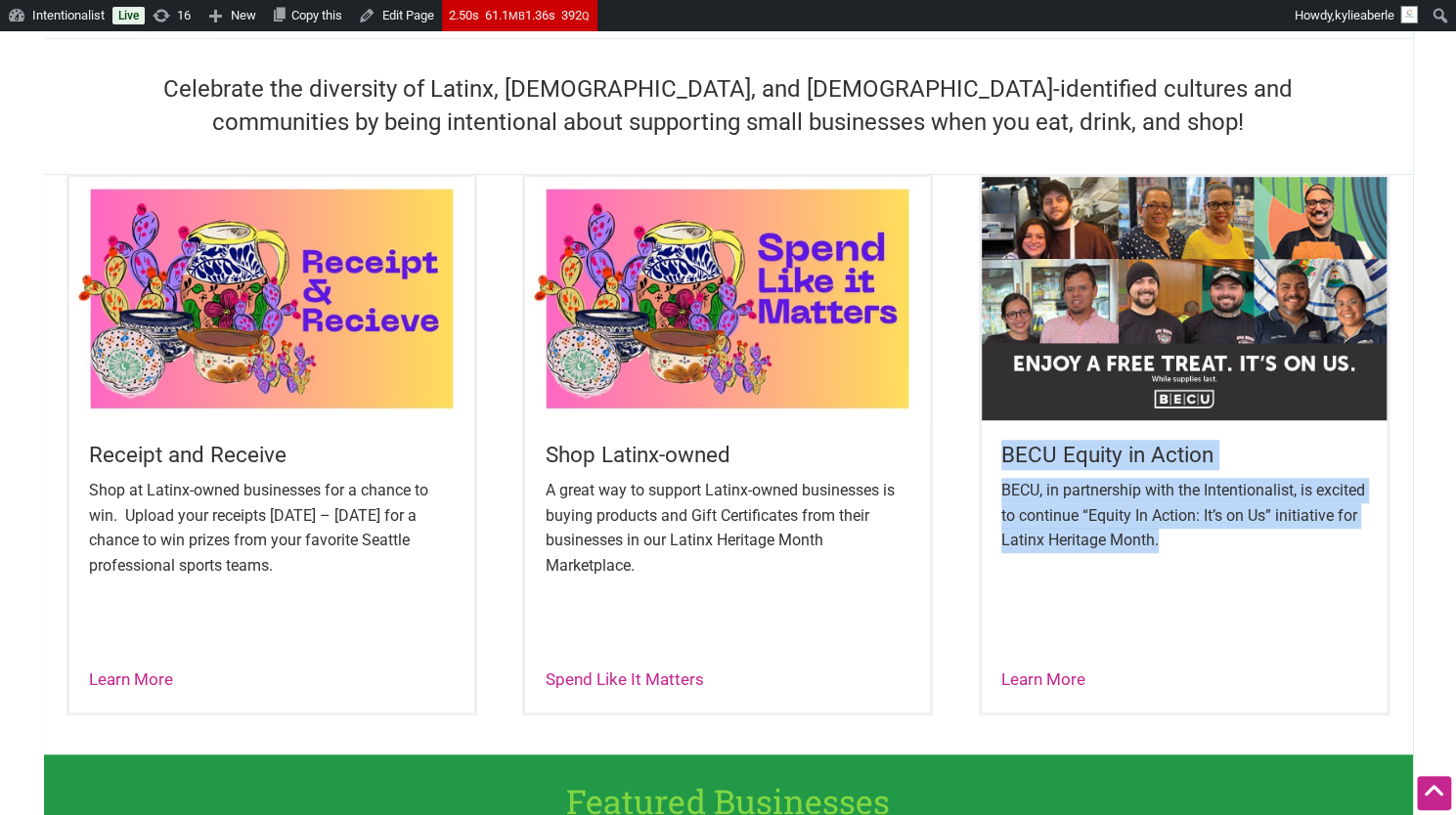
drag, startPoint x: 1228, startPoint y: 531, endPoint x: 967, endPoint y: 454, distance: 272.1
click at [967, 454] on div "Receipt and Receive Shop at Latinx-owned businesses for a chance to win. Upload…" at bounding box center [728, 464] width 1369 height 581
copy div "BECU Equity in Action BECU, in partnership with the Intentionalist, is excited …"
click at [193, 325] on img at bounding box center [272, 298] width 405 height 242
click at [665, 287] on img at bounding box center [728, 298] width 405 height 242
